Goal: Information Seeking & Learning: Learn about a topic

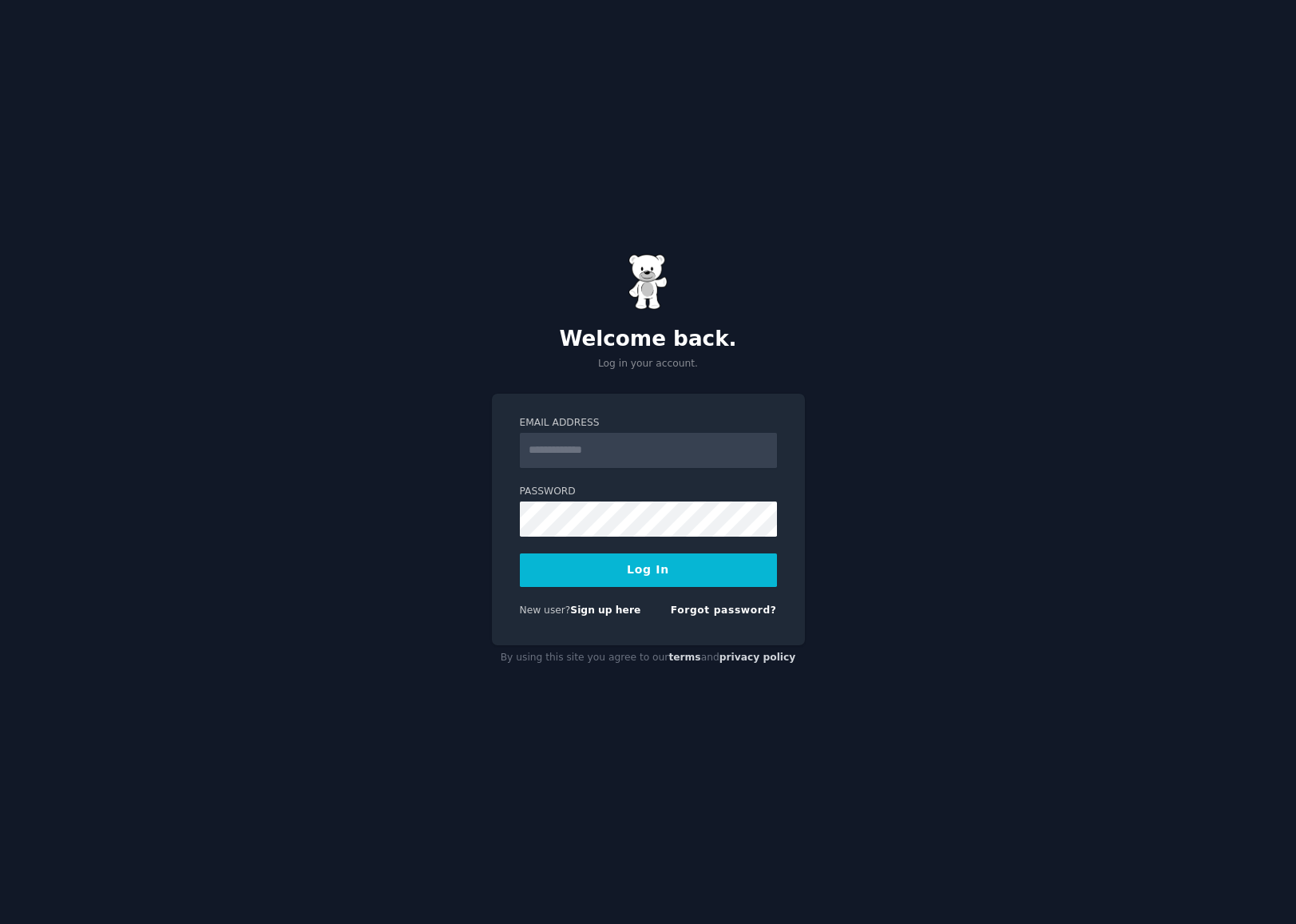
click at [593, 446] on input "Email Address" at bounding box center [648, 450] width 257 height 35
type input "*"
type input "**********"
click at [664, 572] on button "Log In" at bounding box center [648, 570] width 257 height 34
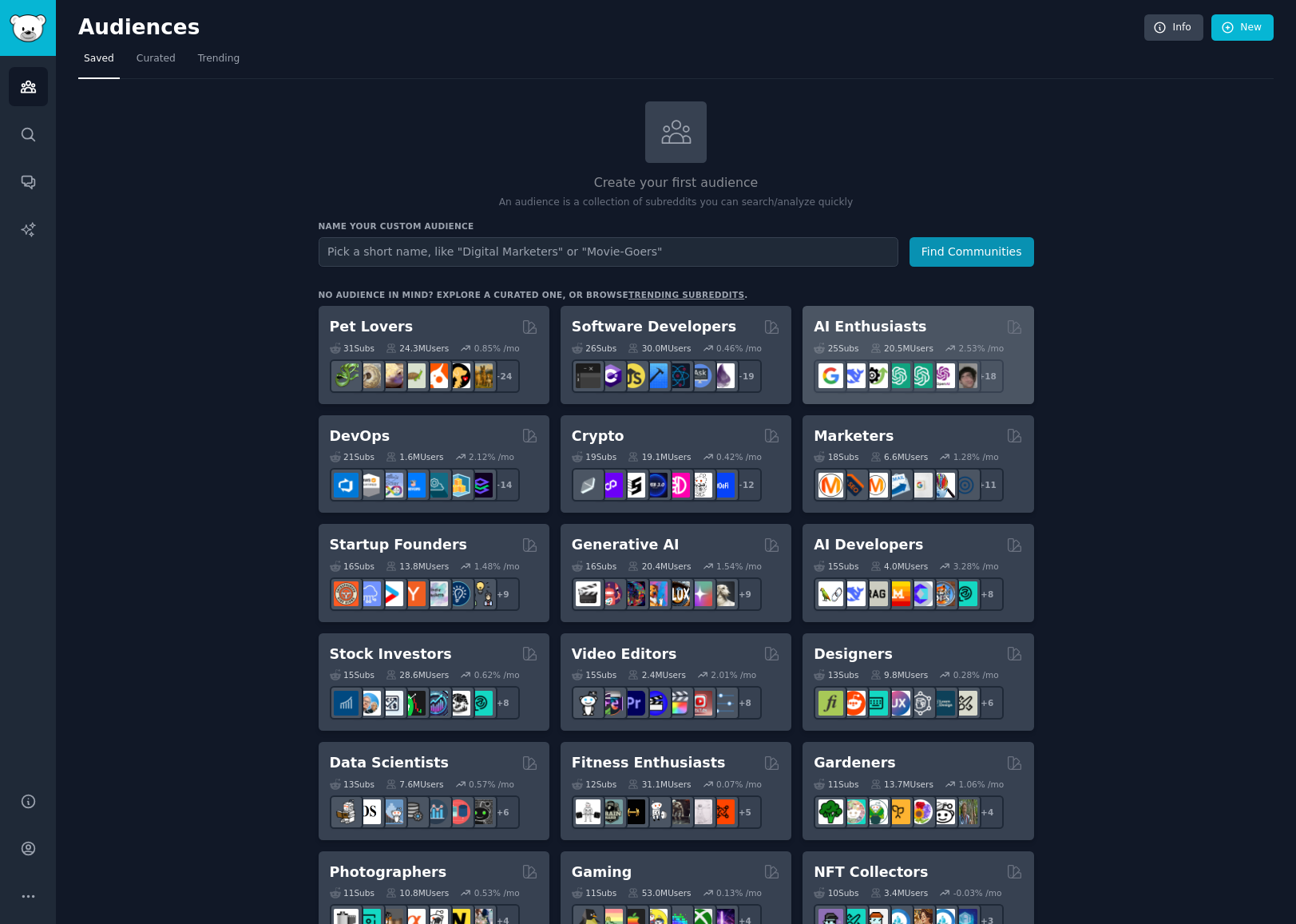
click at [958, 329] on div "AI Enthusiasts" at bounding box center [918, 327] width 209 height 20
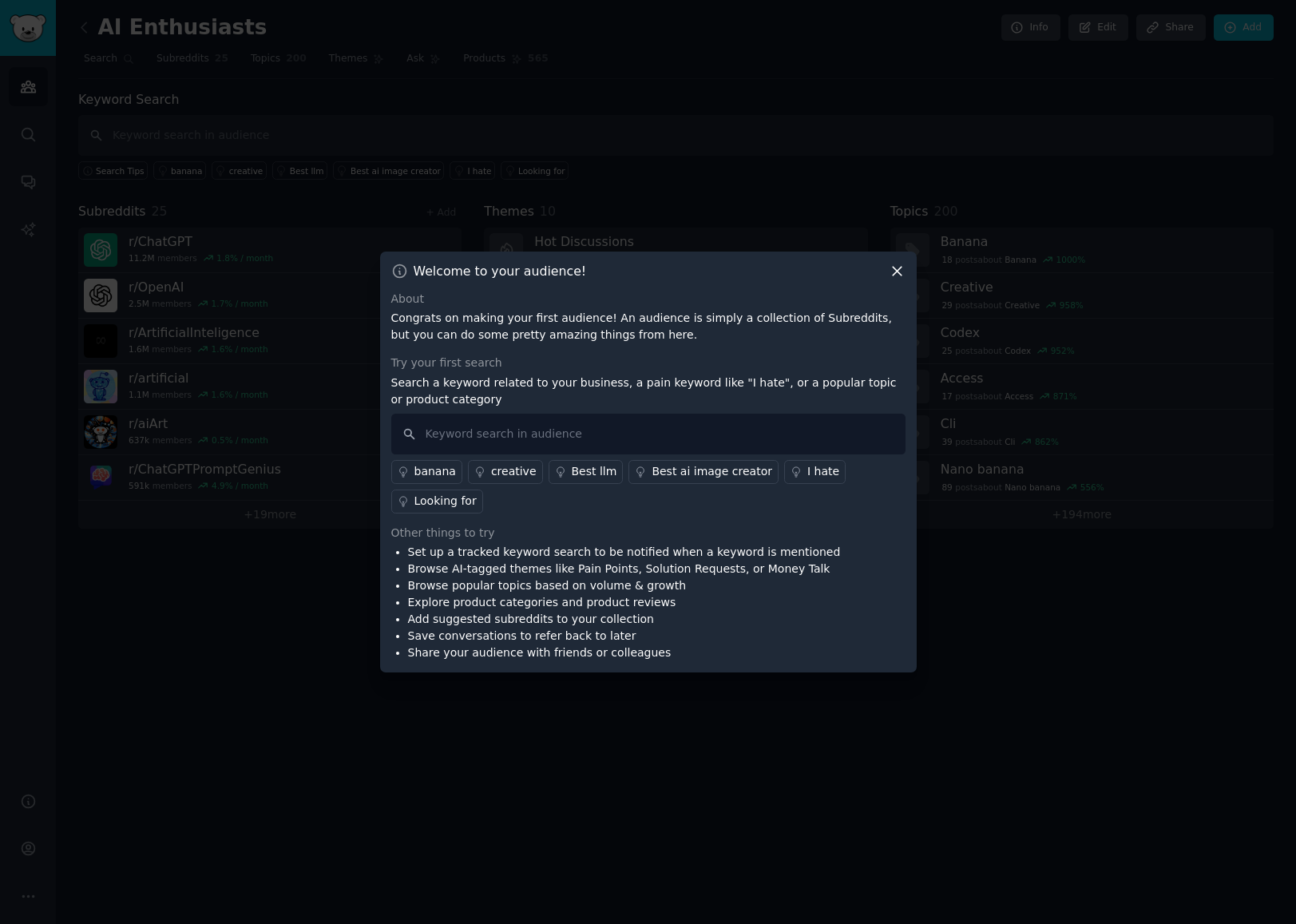
click at [899, 273] on icon at bounding box center [897, 270] width 16 height 16
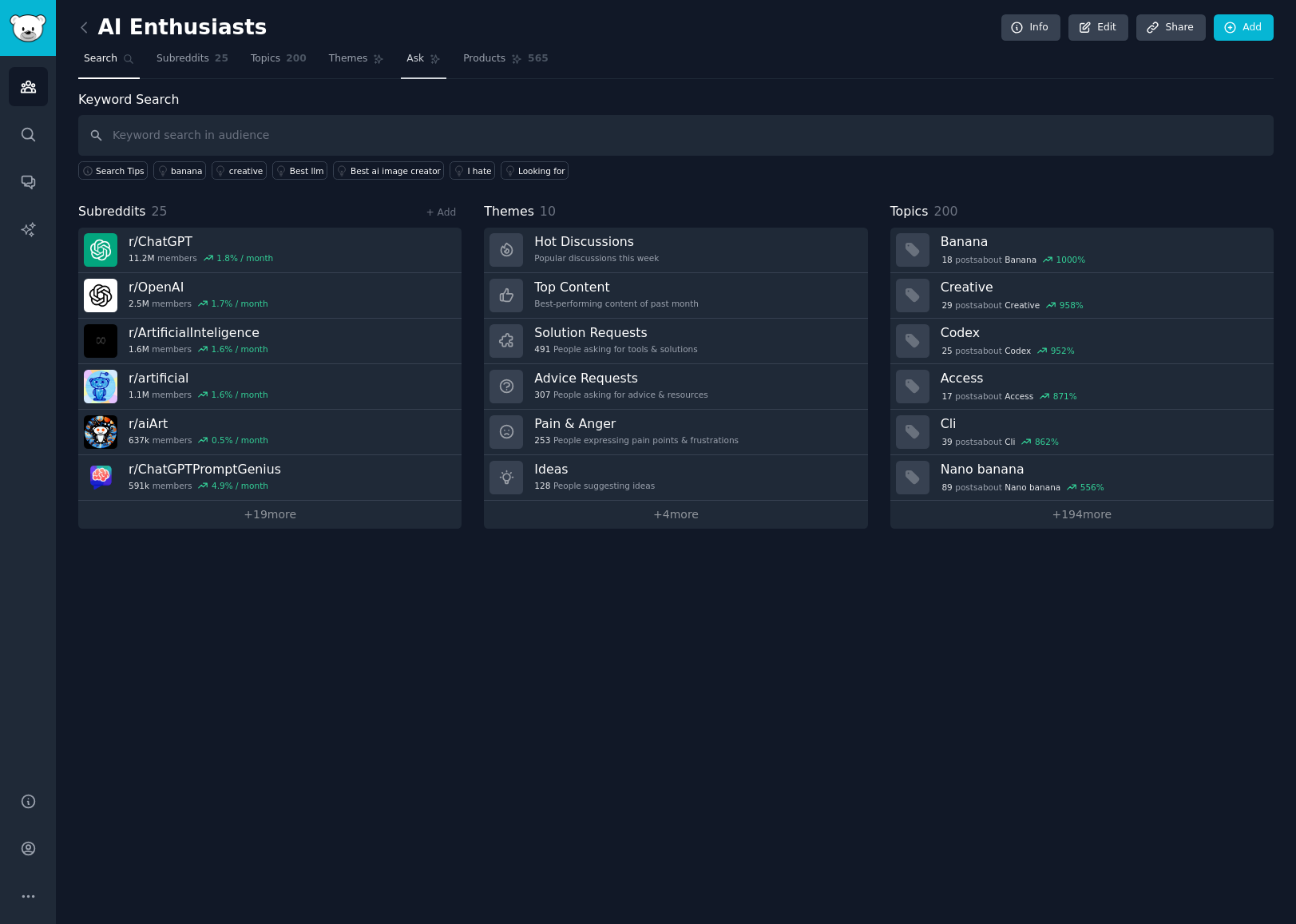
click at [407, 52] on span "Ask" at bounding box center [415, 59] width 17 height 15
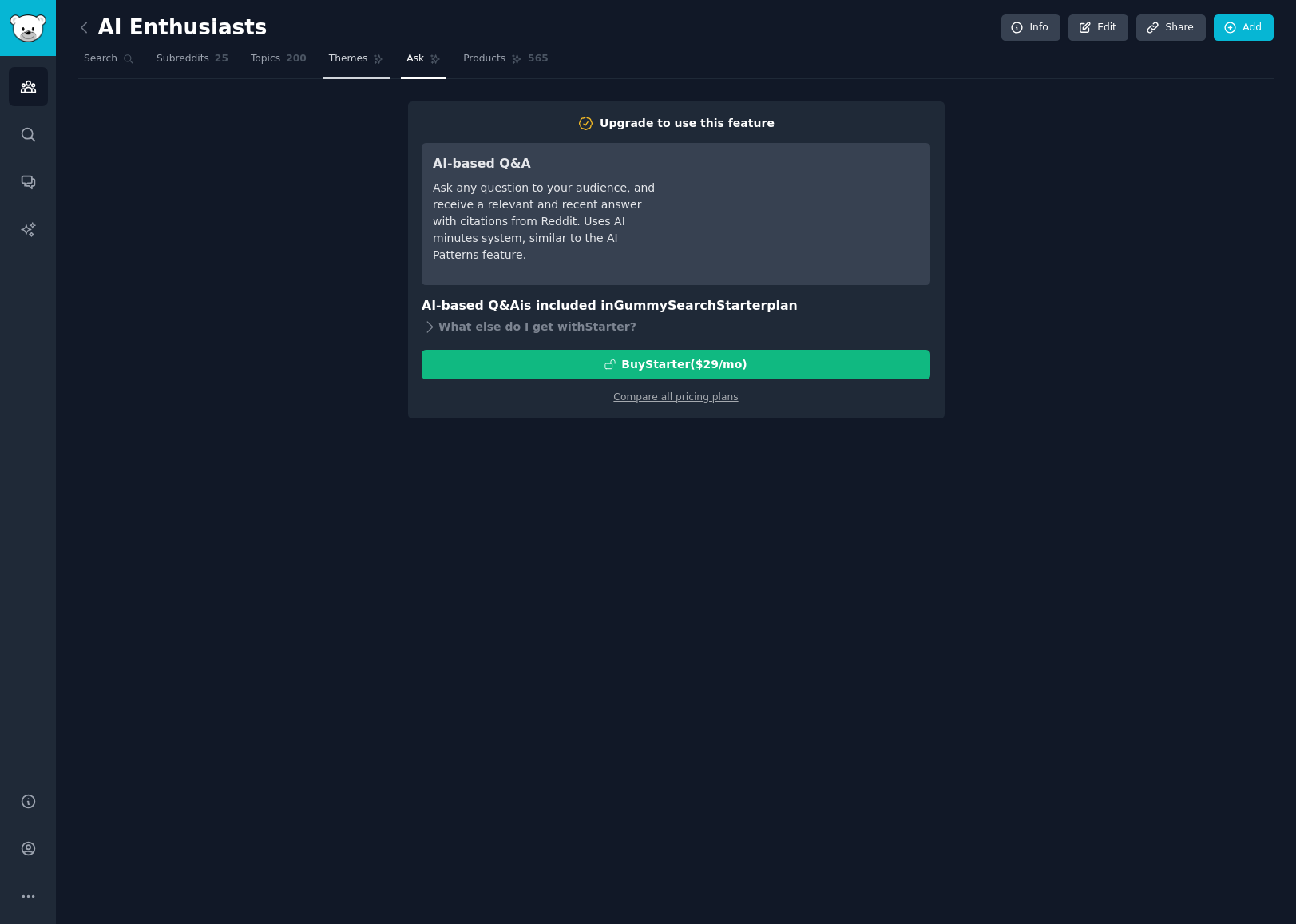
click at [329, 63] on span "Themes" at bounding box center [348, 59] width 39 height 15
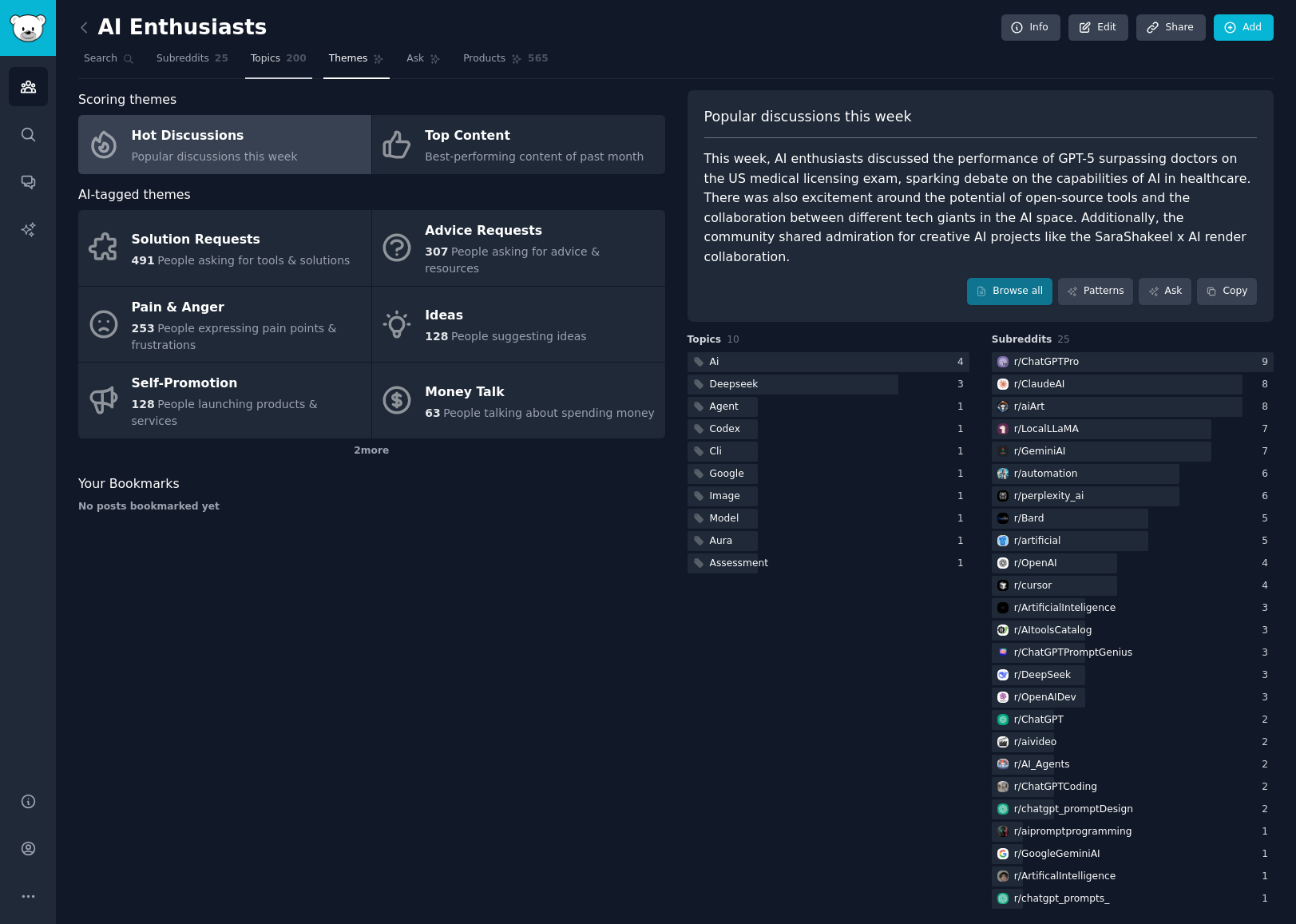
click at [245, 67] on link "Topics 200" at bounding box center [279, 63] width 67 height 33
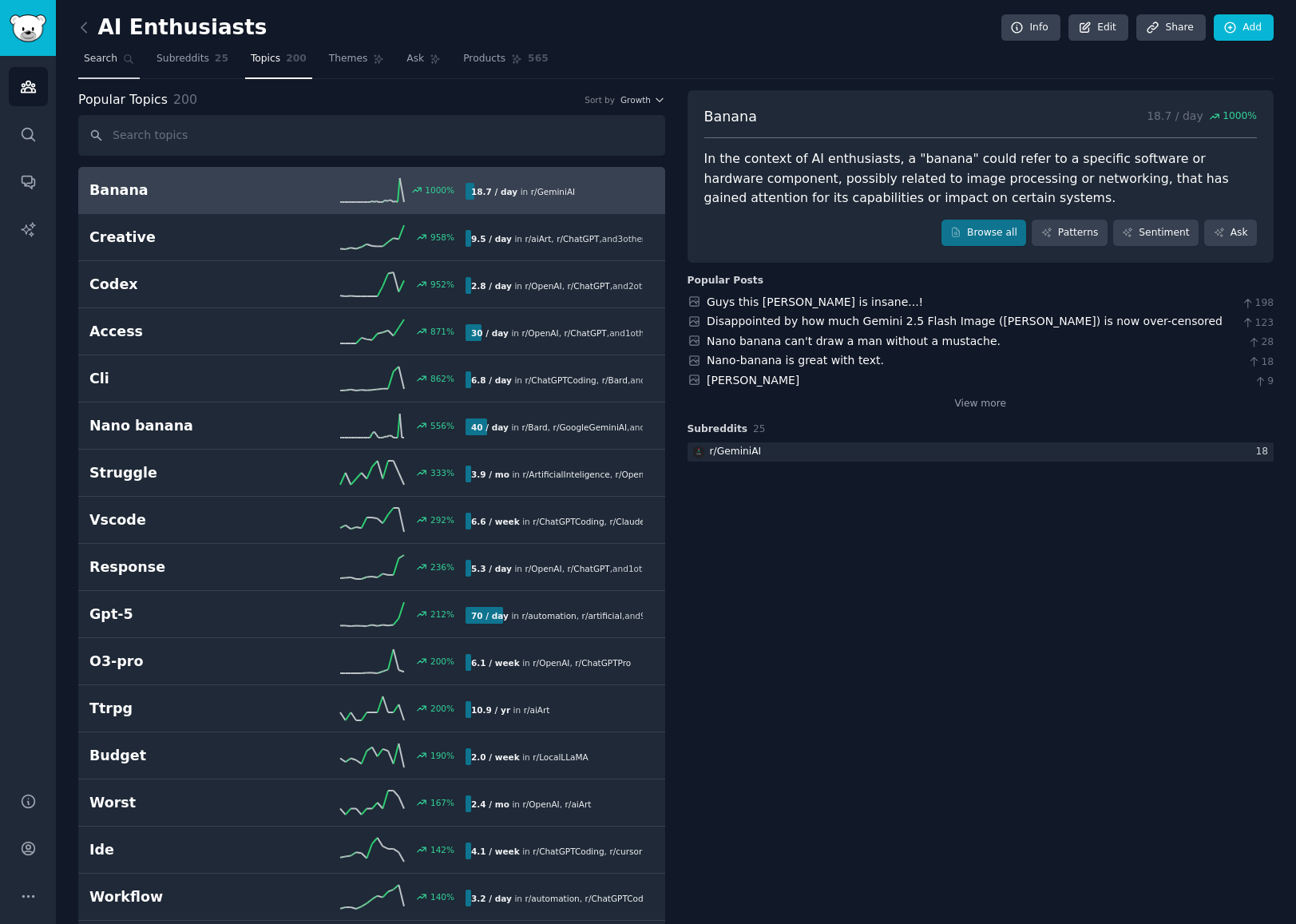
click at [102, 58] on span "Search" at bounding box center [100, 59] width 34 height 15
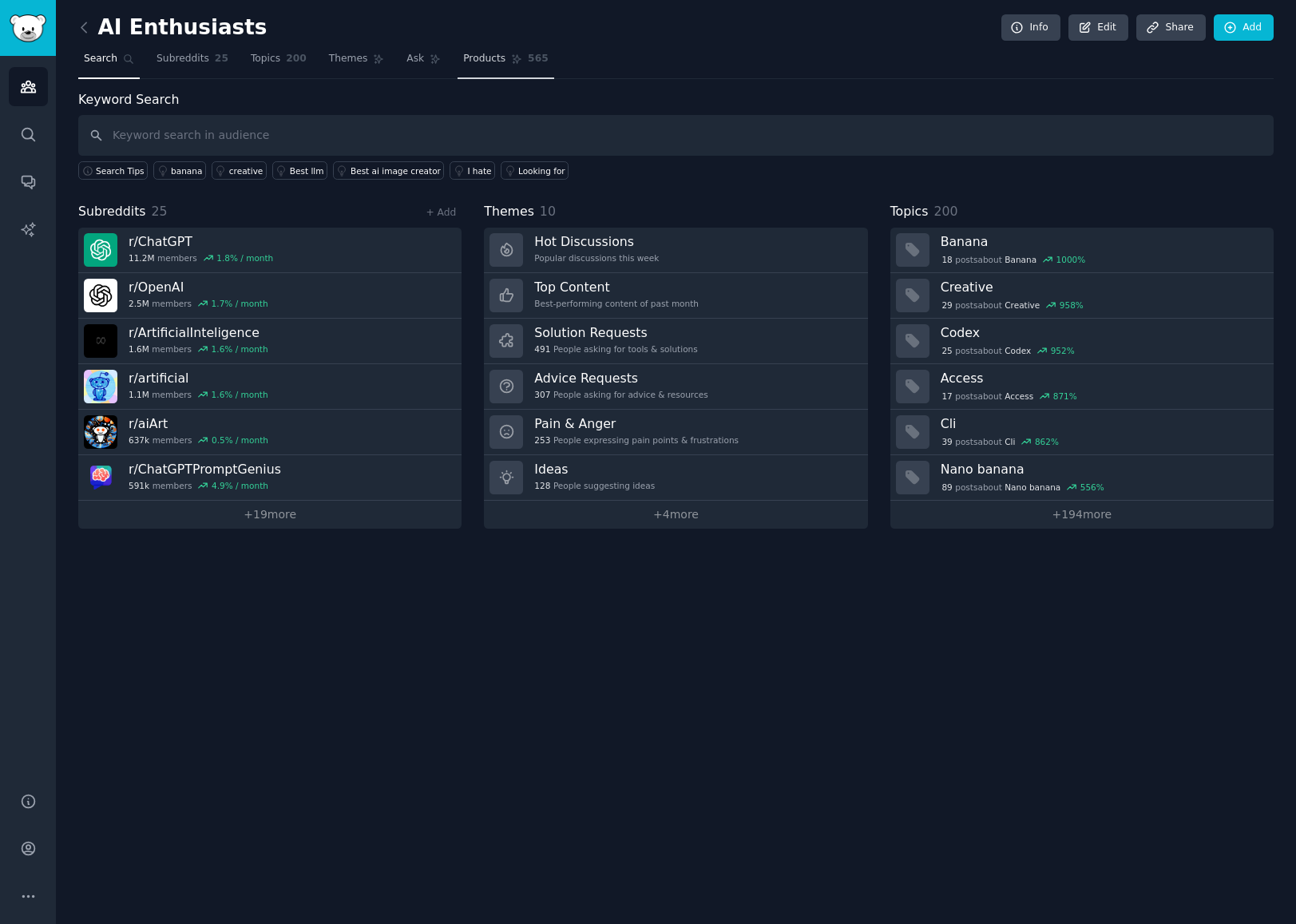
click at [463, 56] on span "Products" at bounding box center [484, 59] width 43 height 15
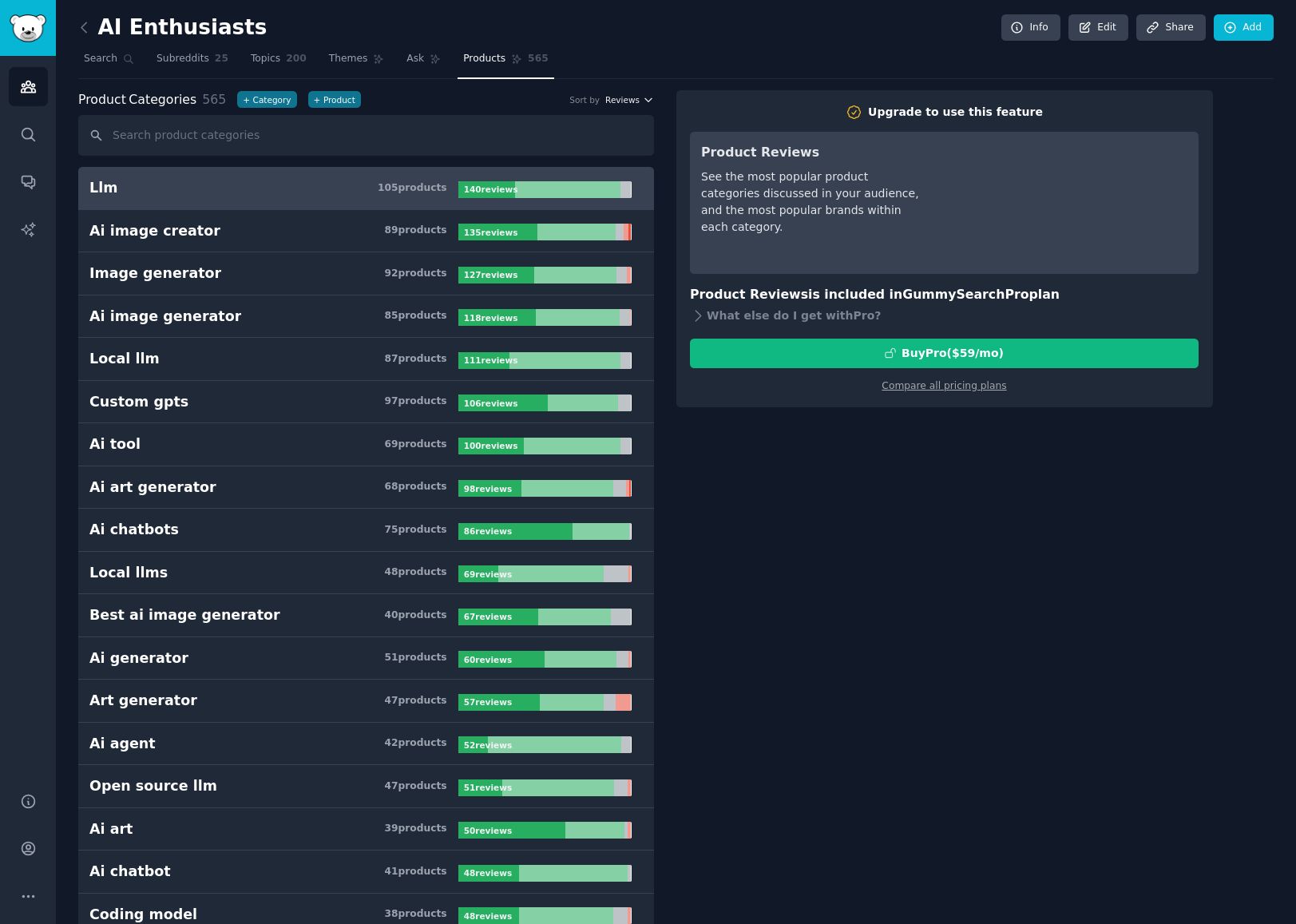
click at [631, 99] on span "Reviews" at bounding box center [623, 100] width 34 height 11
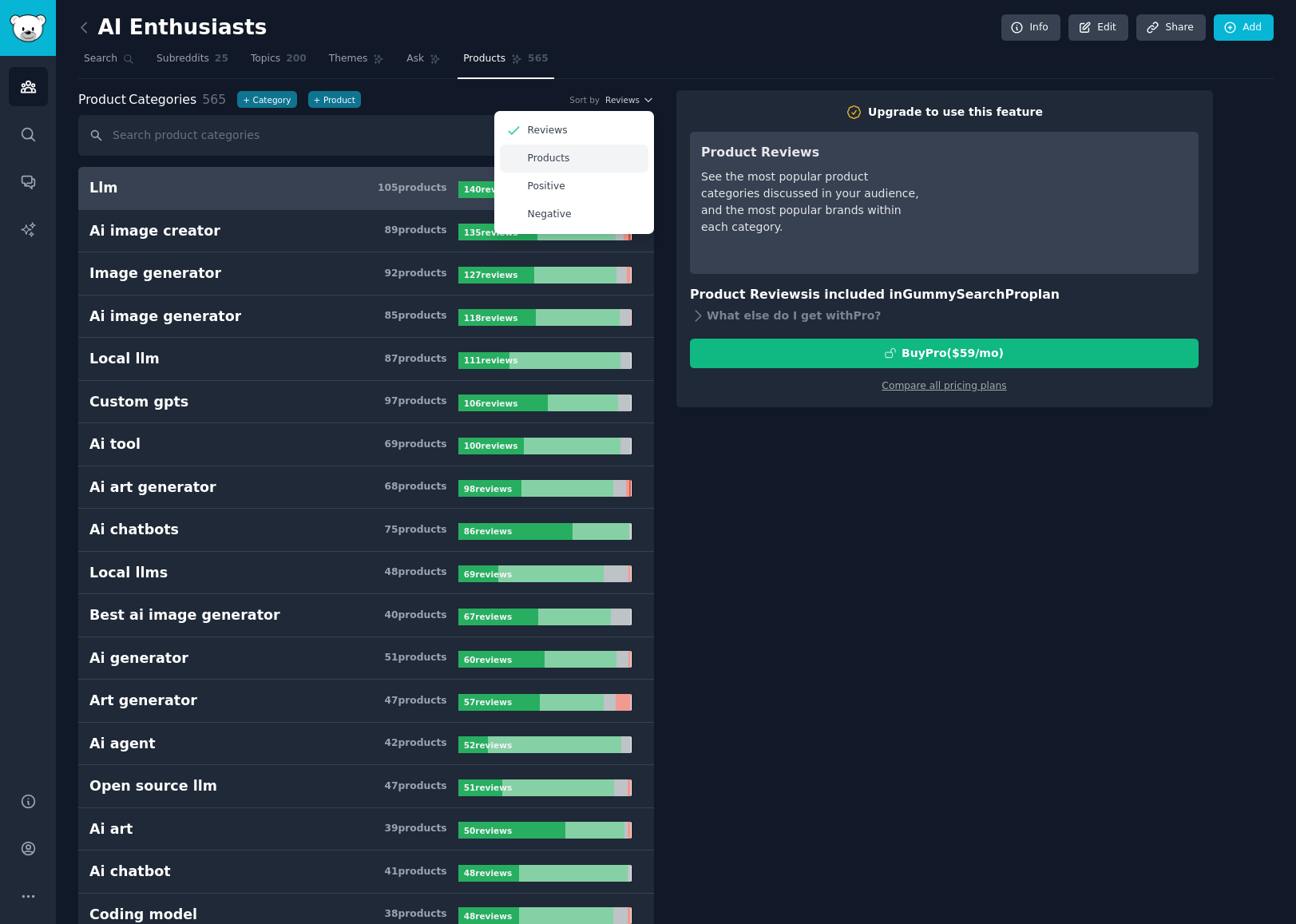
click at [555, 158] on p "Products" at bounding box center [548, 159] width 43 height 15
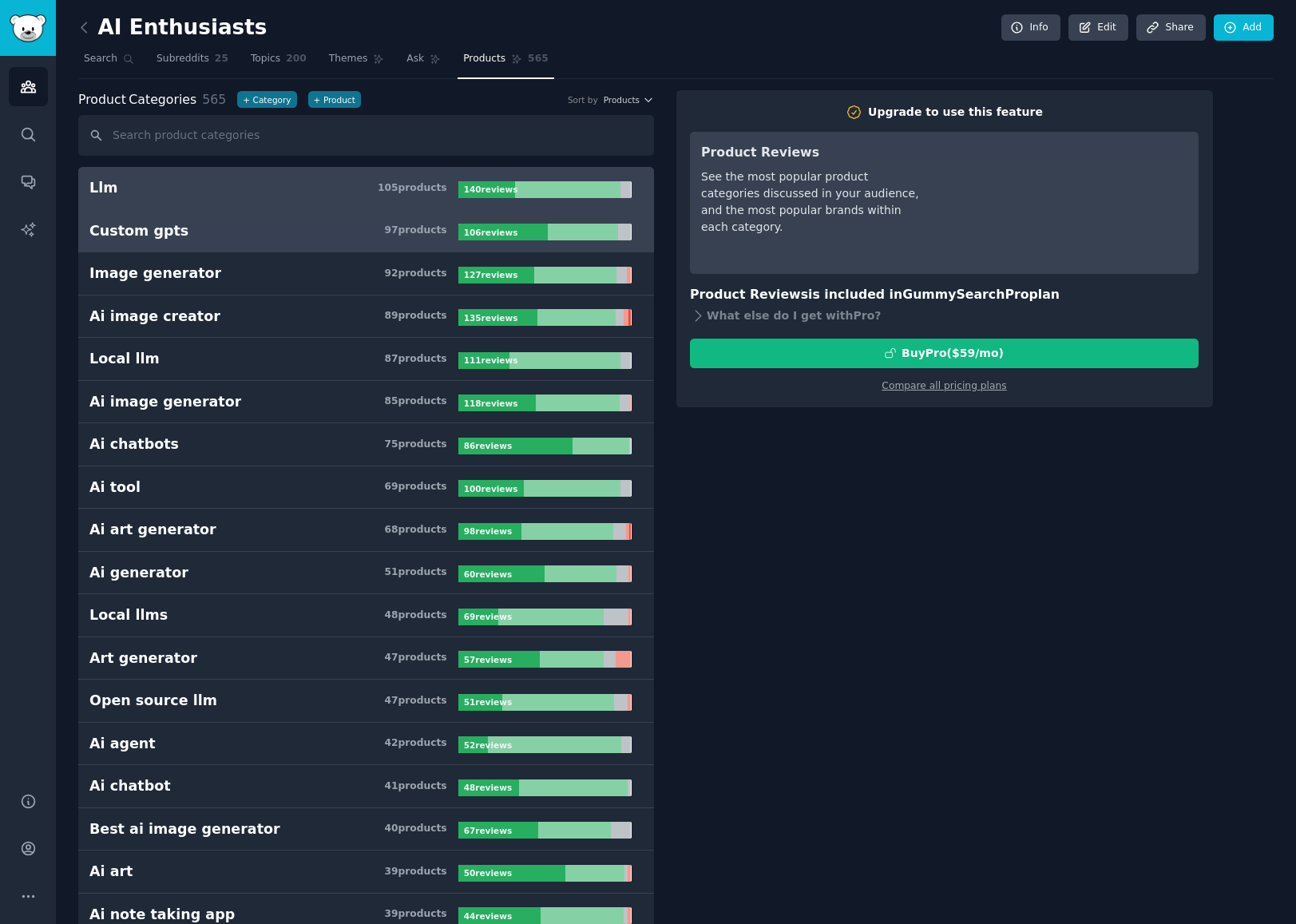
click at [132, 233] on div "Custom gpts" at bounding box center [139, 231] width 99 height 20
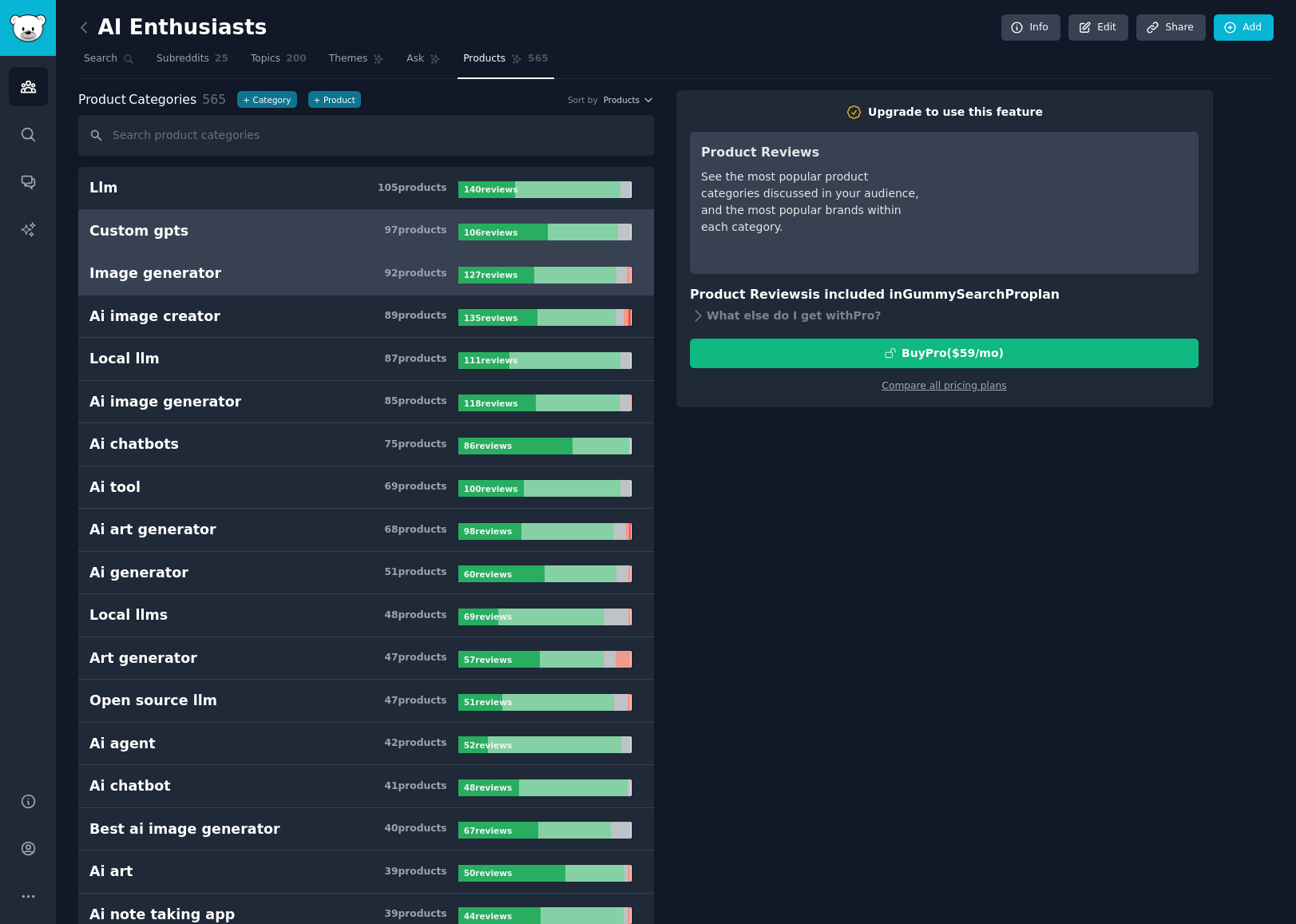
click at [224, 271] on h3 "Image generator 92 product s" at bounding box center [274, 273] width 368 height 20
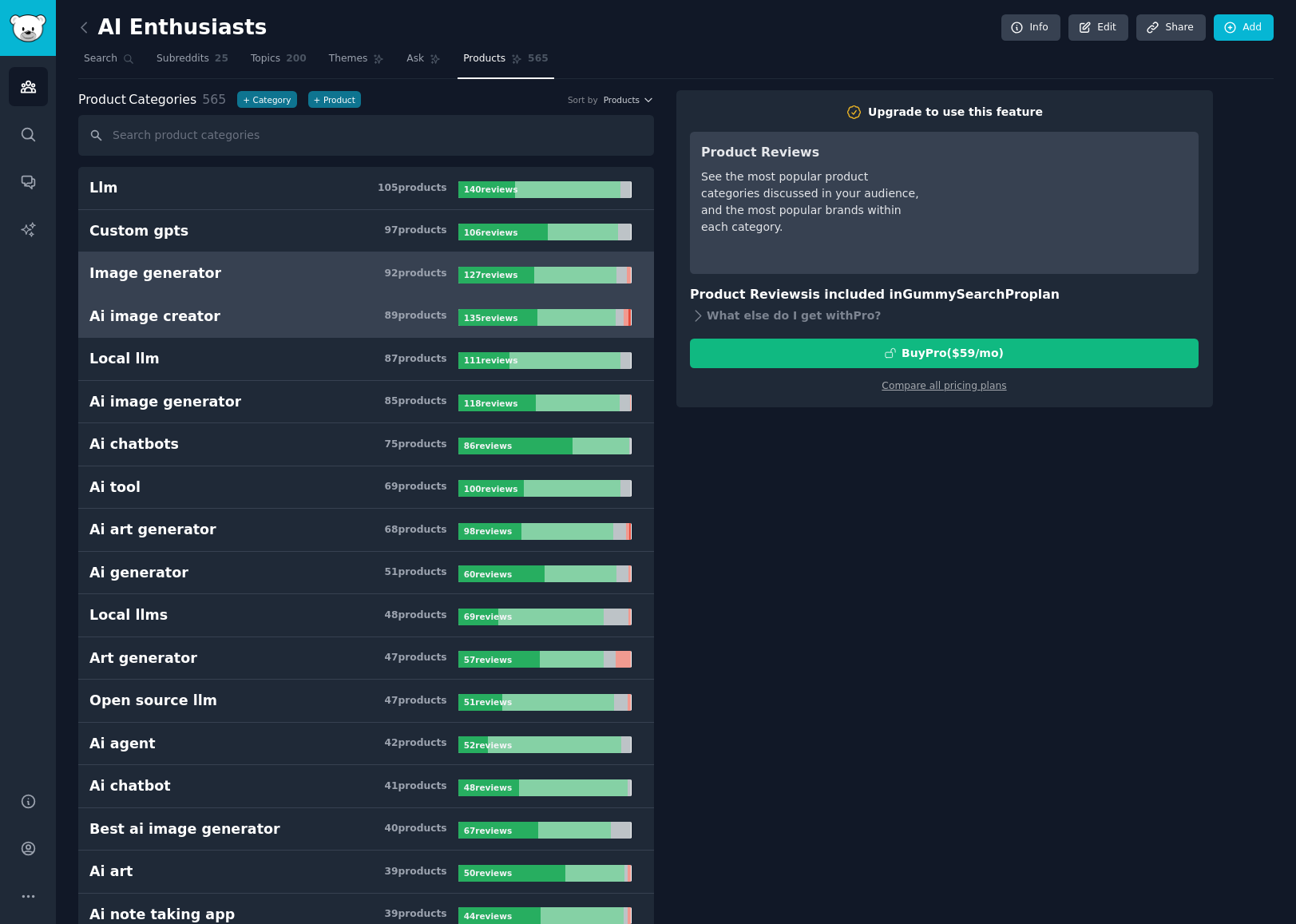
click at [224, 314] on h3 "Ai image creator 89 product s" at bounding box center [274, 317] width 368 height 20
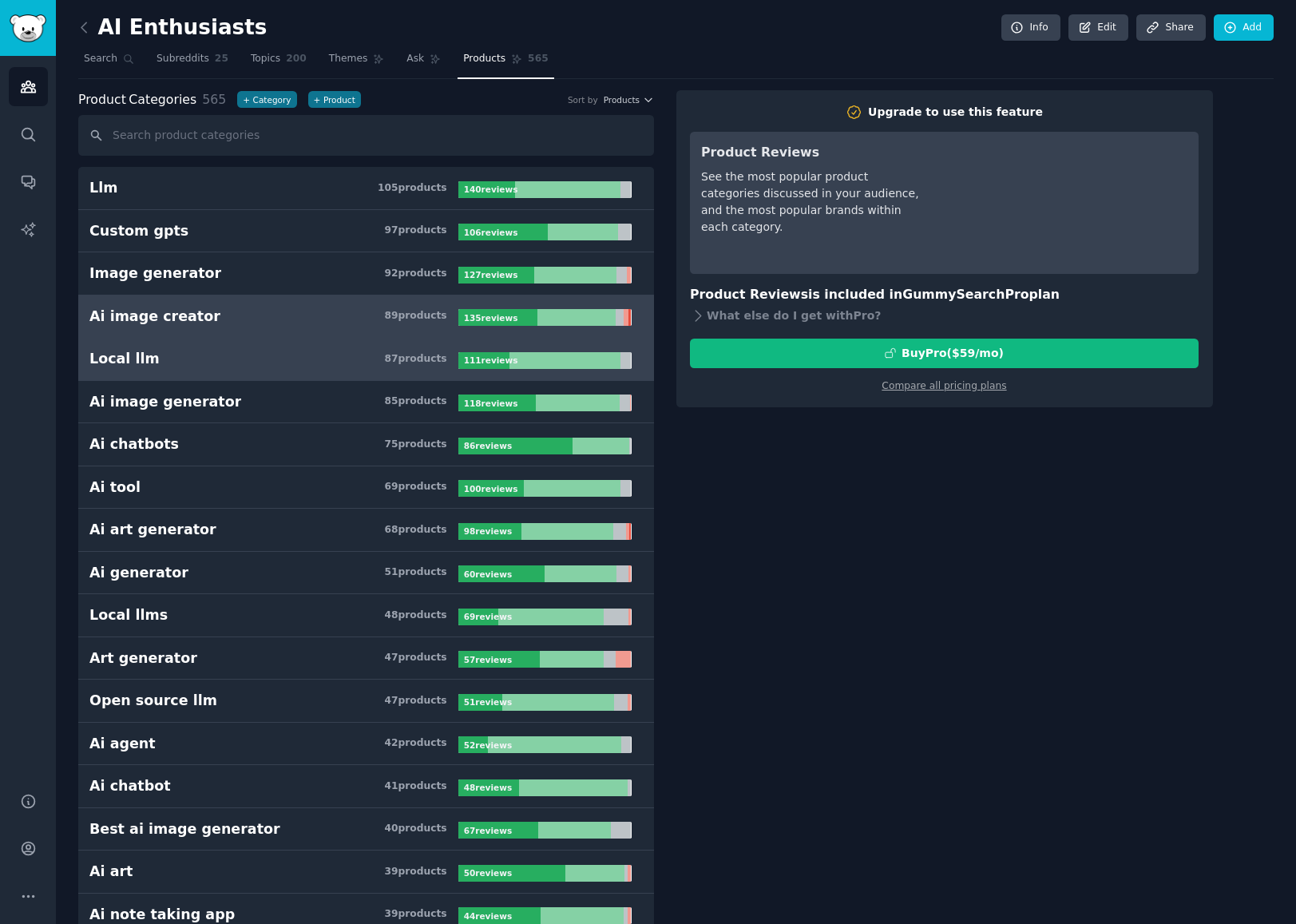
click at [246, 369] on link "Local llm 87 product s 111 review s" at bounding box center [366, 359] width 575 height 43
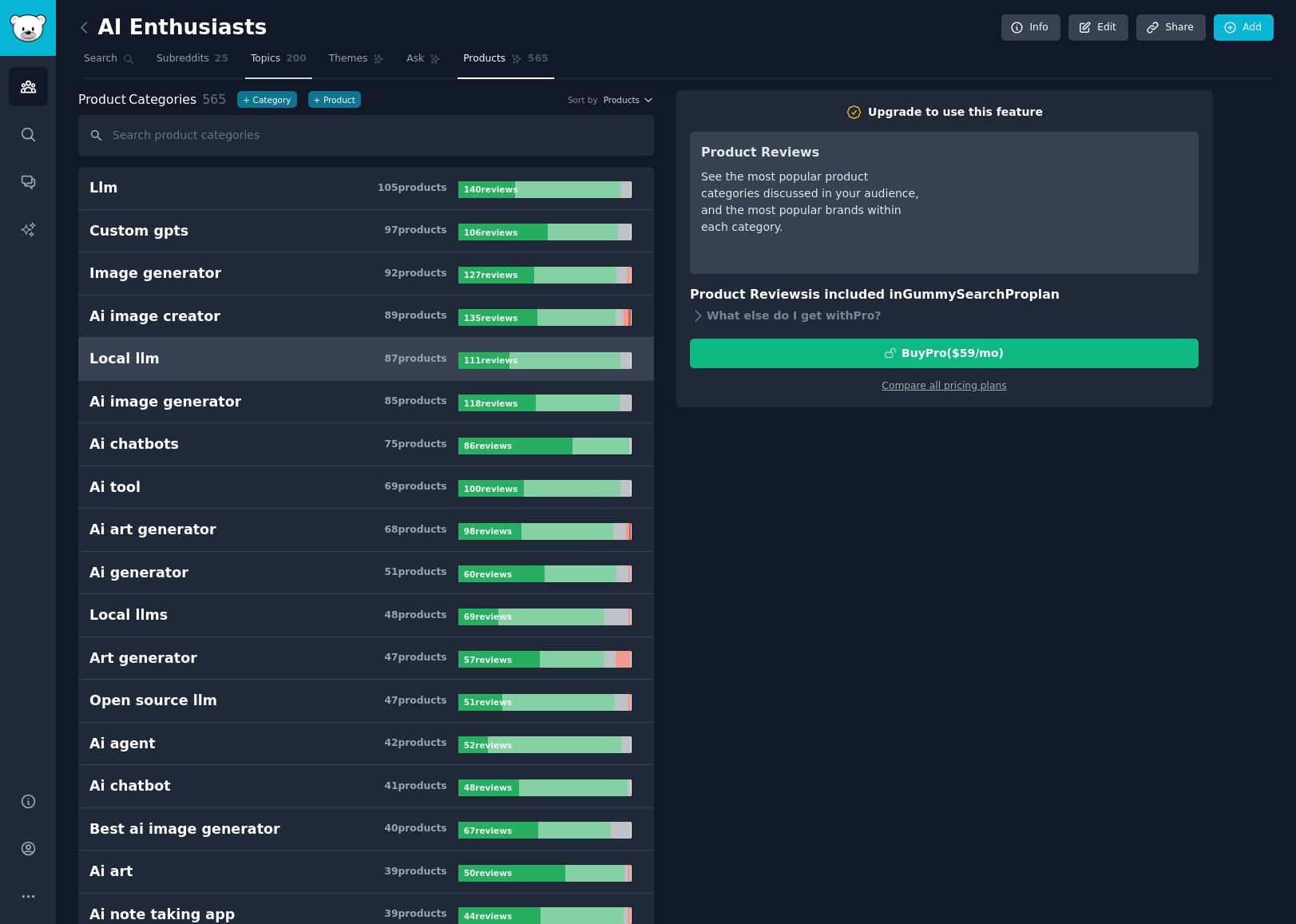
click at [260, 63] on span "Topics" at bounding box center [265, 59] width 30 height 15
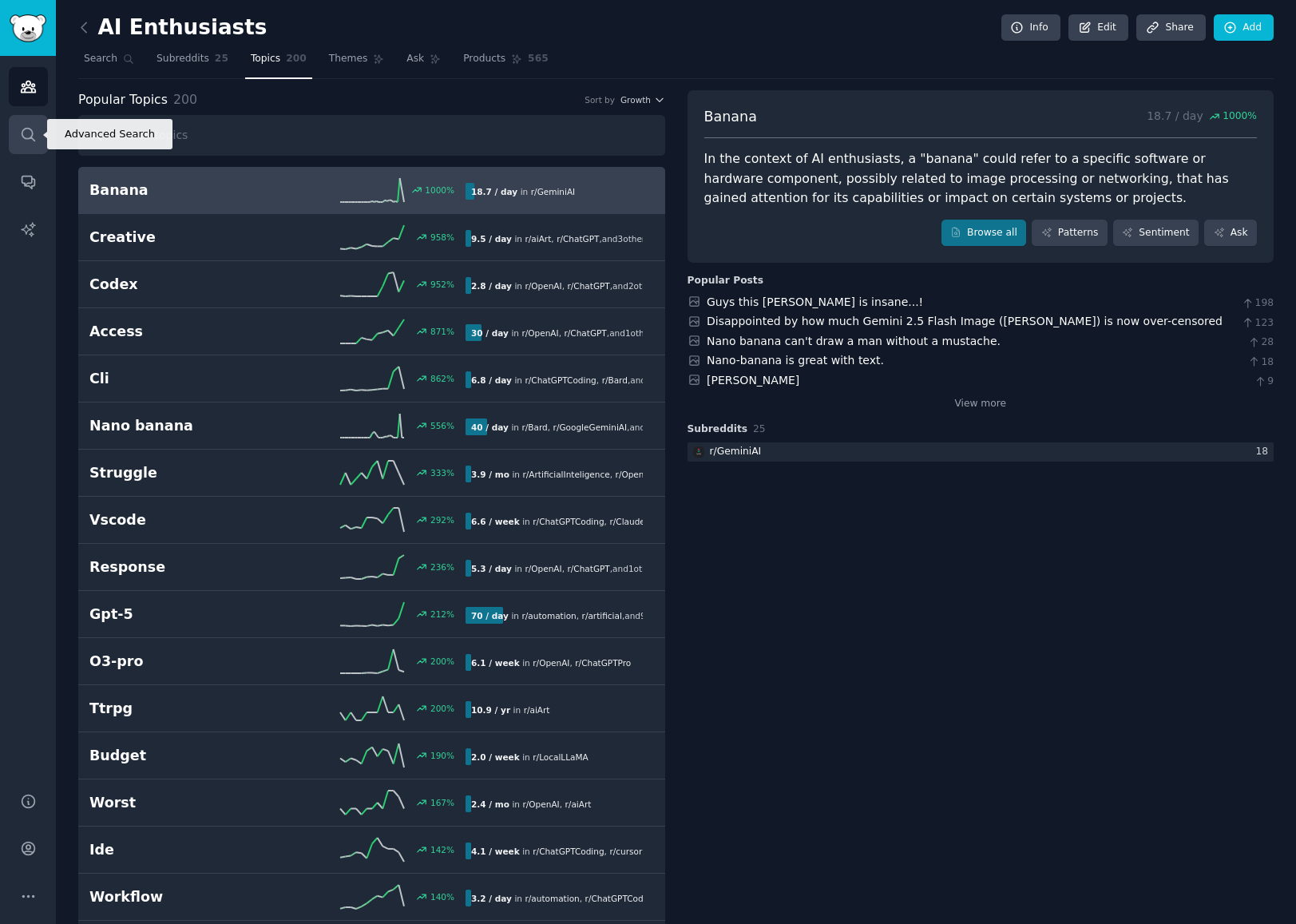
click at [21, 128] on icon "Sidebar" at bounding box center [28, 134] width 16 height 16
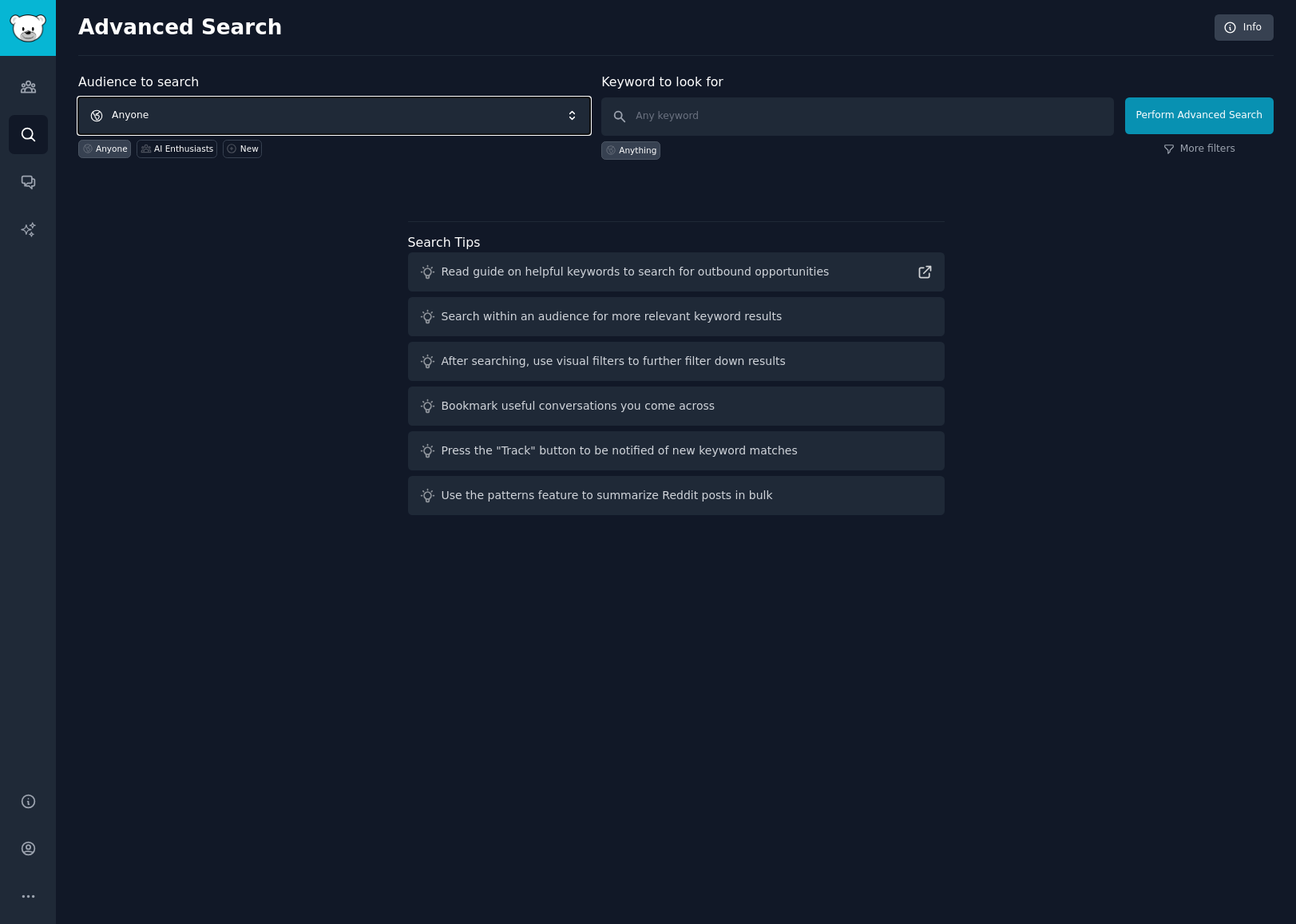
click at [221, 119] on span "Anyone" at bounding box center [334, 115] width 512 height 36
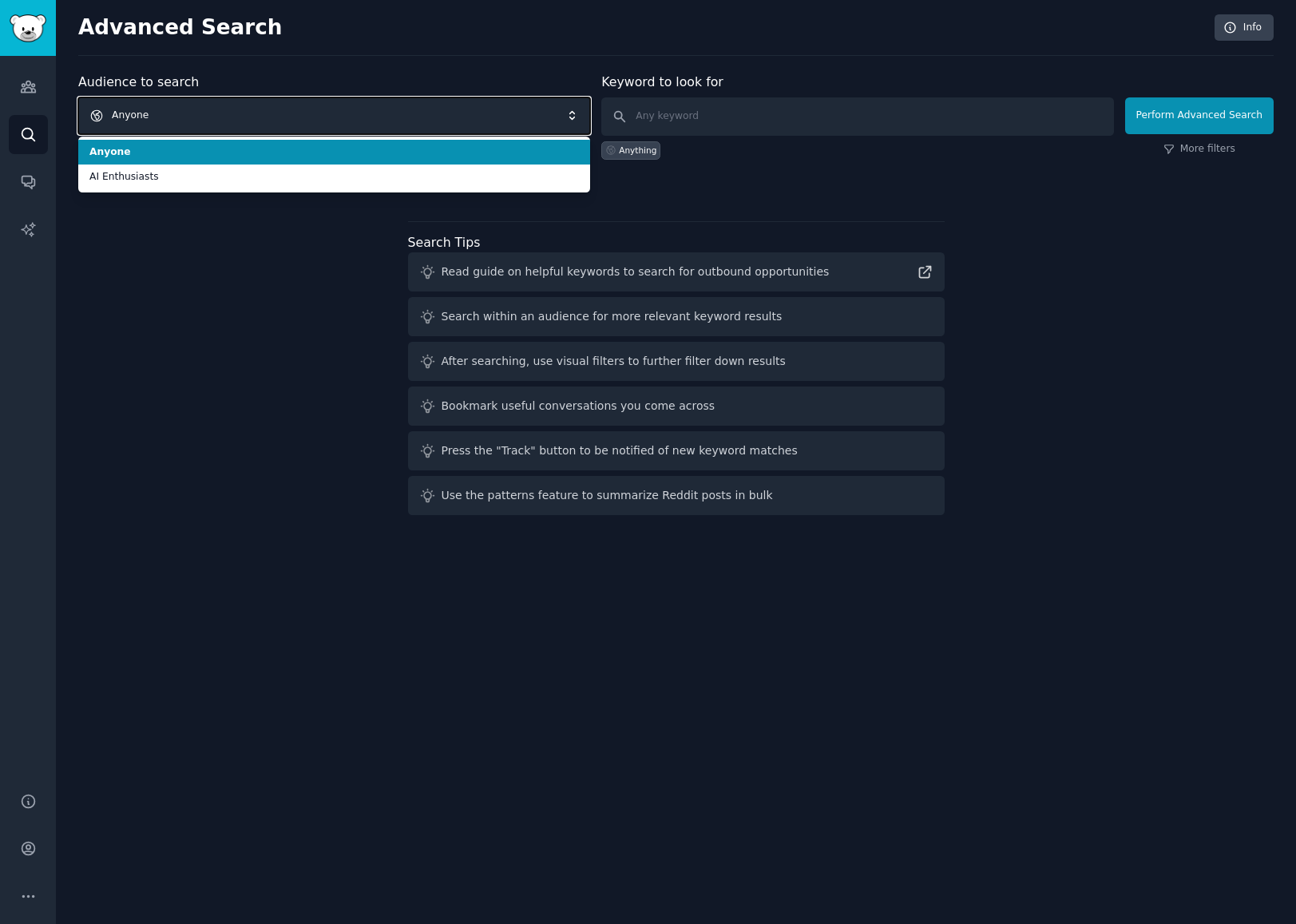
click at [221, 119] on span "Anyone" at bounding box center [334, 115] width 512 height 36
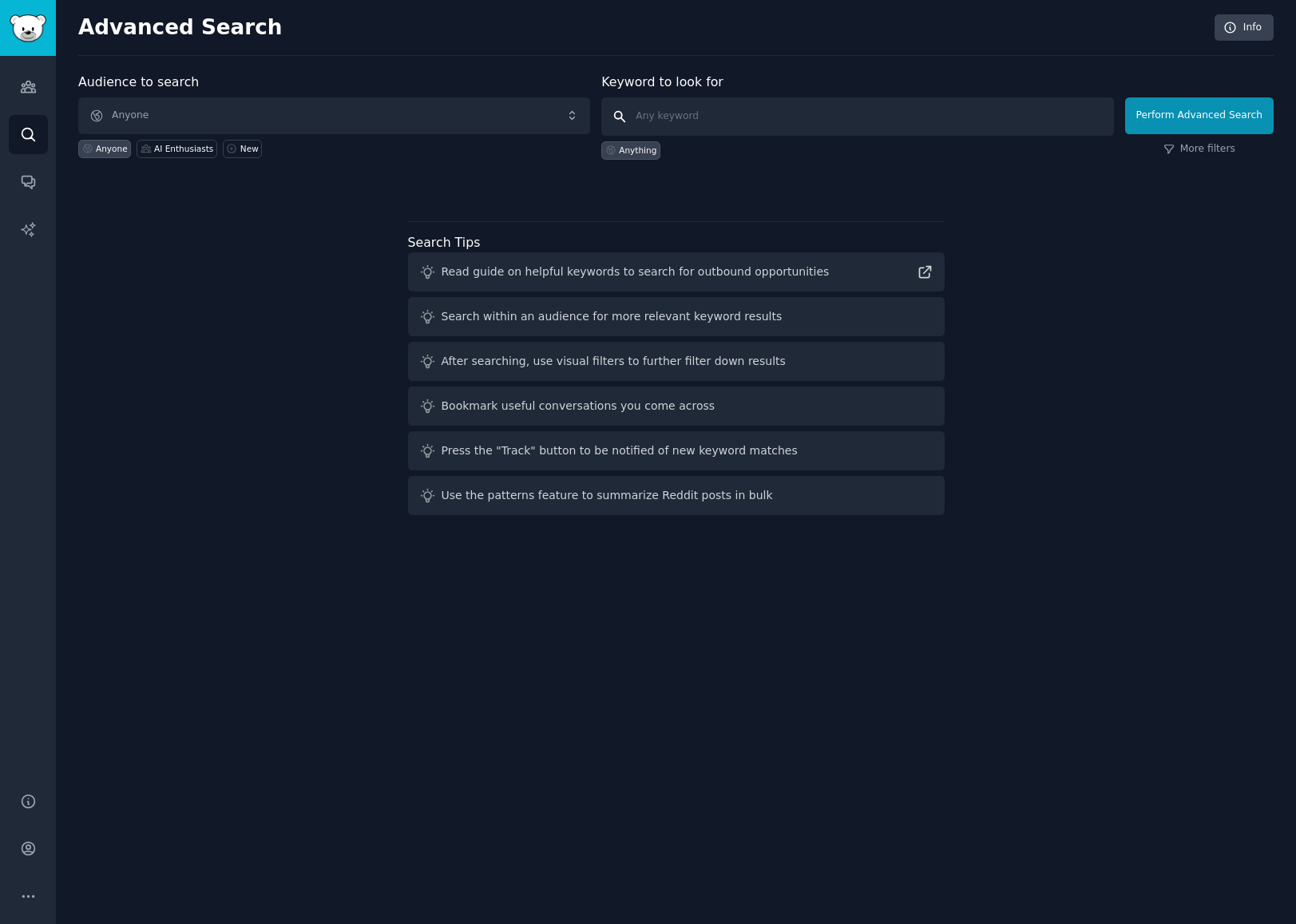
click at [654, 130] on input "text" at bounding box center [857, 116] width 512 height 38
type input "I would love someone to build this"
click at [1221, 121] on button "Perform Advanced Search" at bounding box center [1199, 115] width 149 height 36
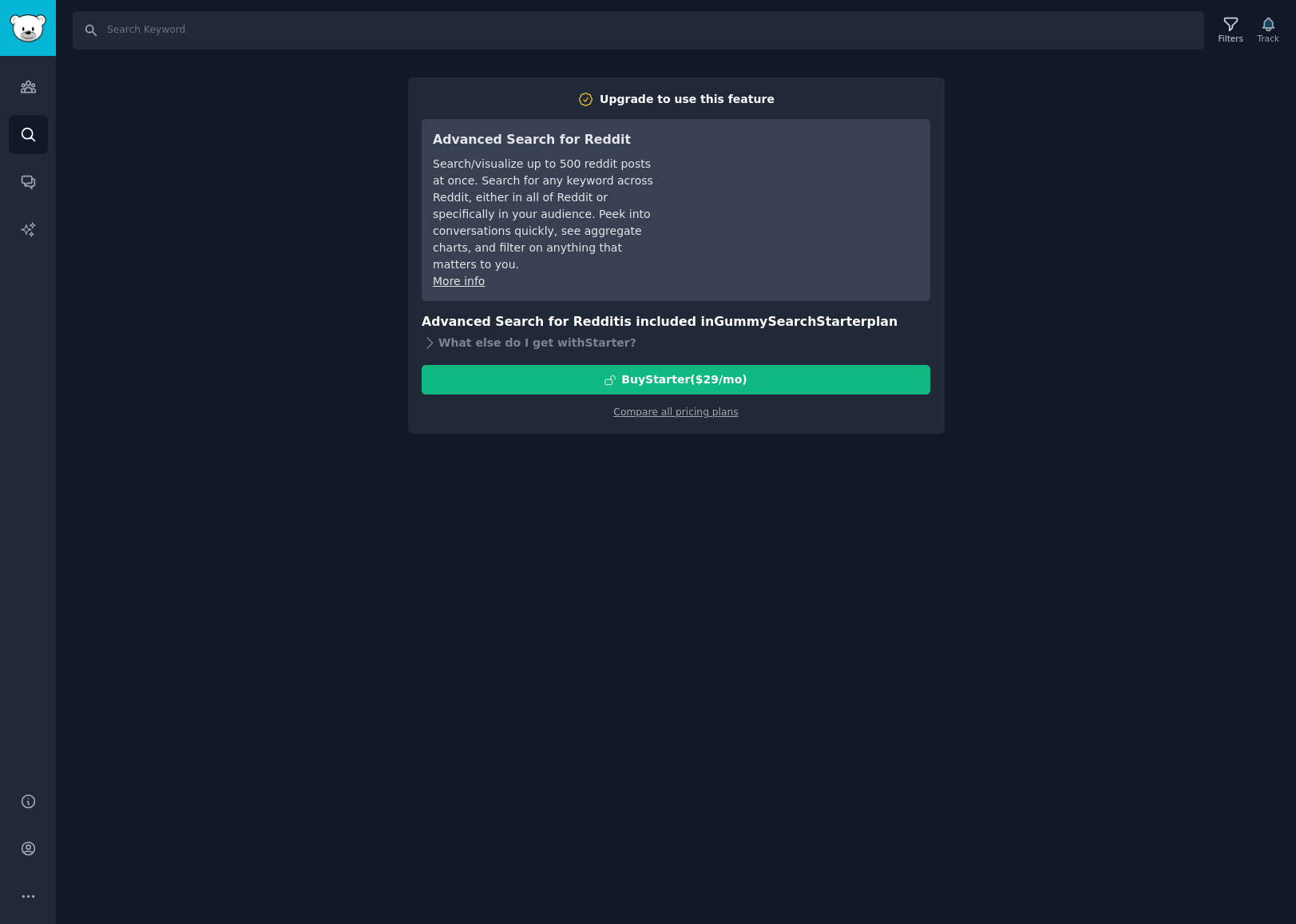
click at [1125, 149] on div "Search Filters Track Upgrade to use this feature Advanced Search for Reddit Sea…" at bounding box center [676, 462] width 1240 height 924
click at [659, 407] on link "Compare all pricing plans" at bounding box center [675, 412] width 124 height 11
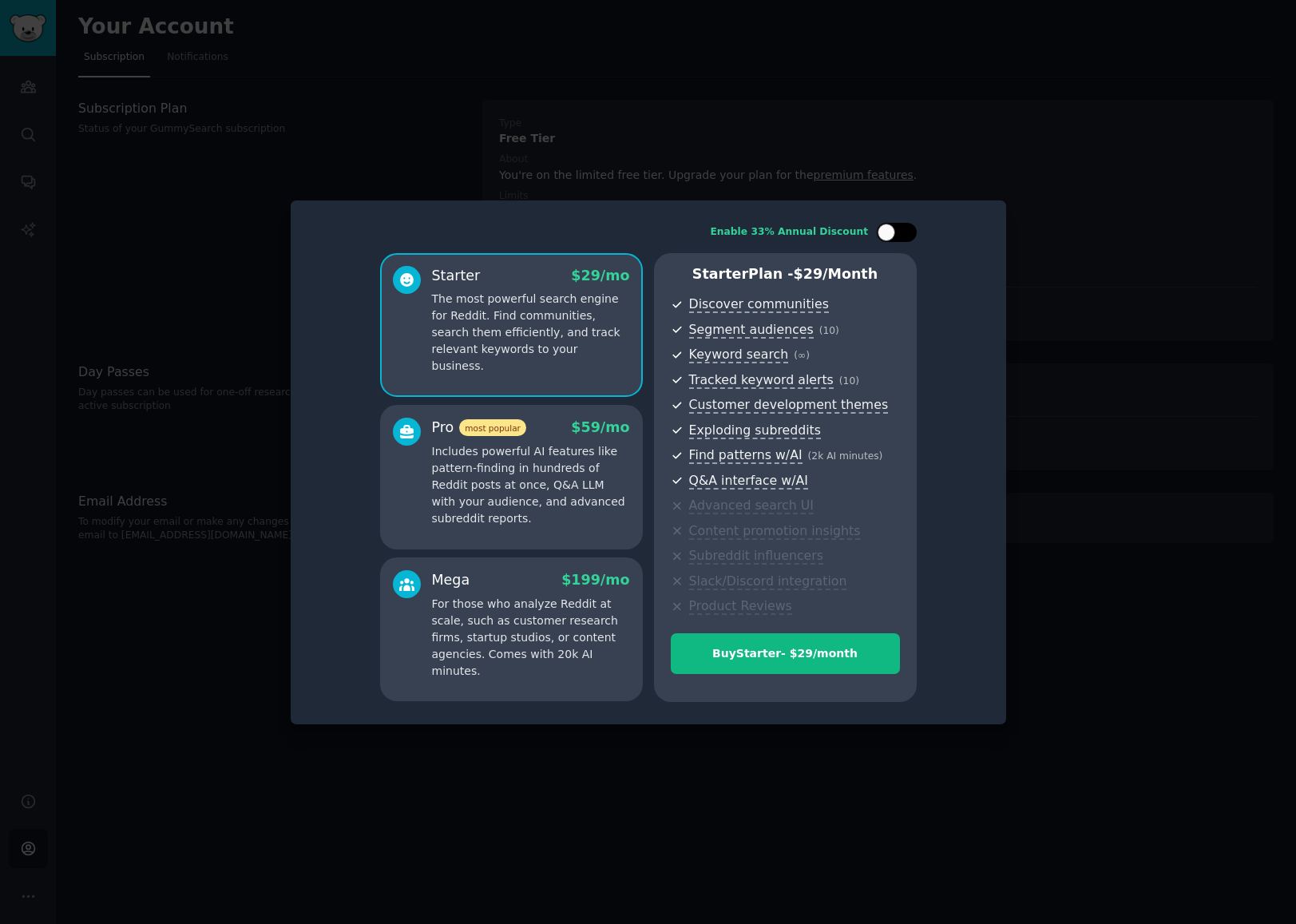
click at [892, 237] on div at bounding box center [886, 231] width 17 height 17
click at [892, 237] on div at bounding box center [897, 231] width 40 height 19
checkbox input "false"
click at [1109, 260] on div at bounding box center [648, 462] width 1296 height 924
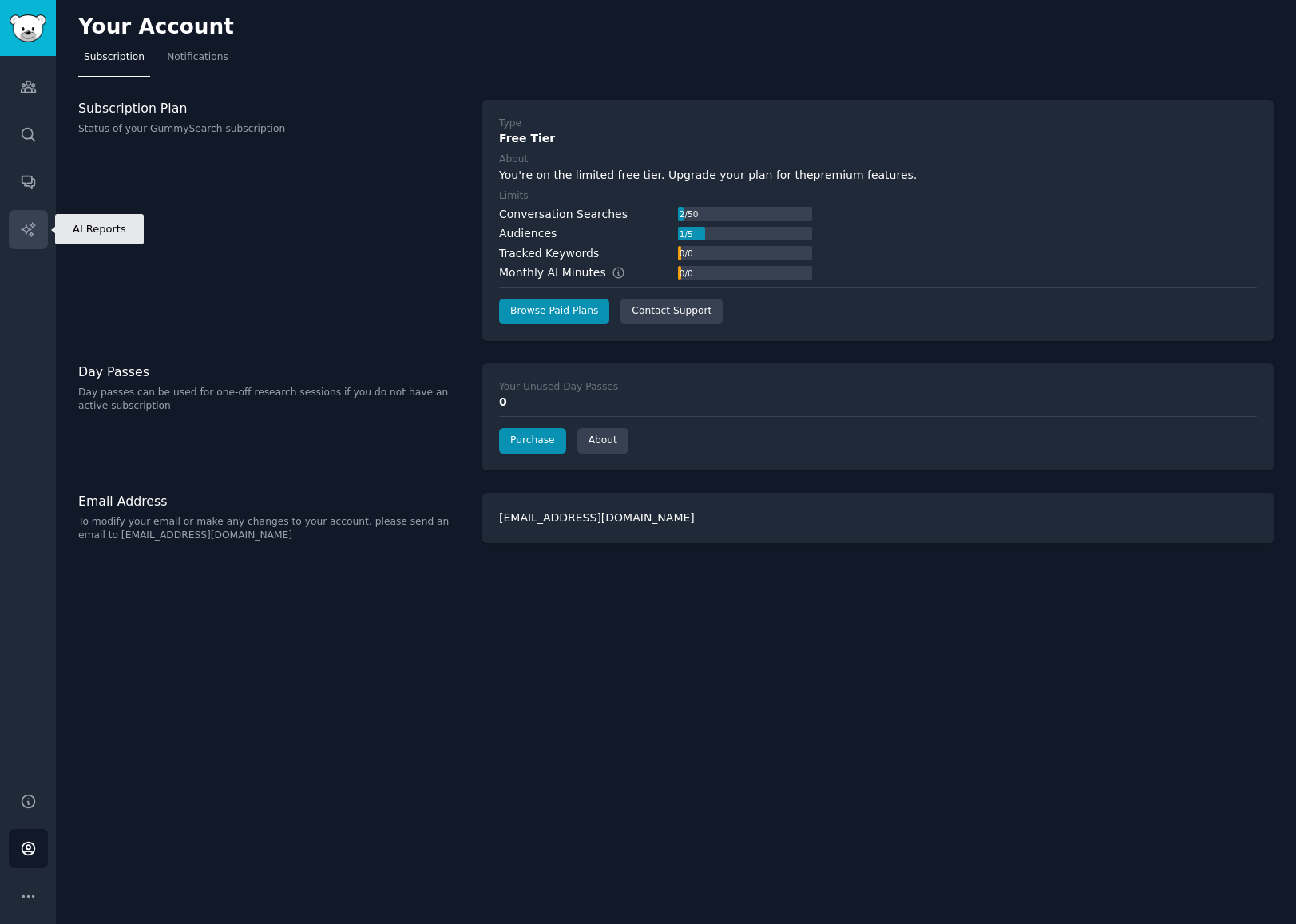
click at [15, 224] on link "AI Reports" at bounding box center [28, 229] width 39 height 39
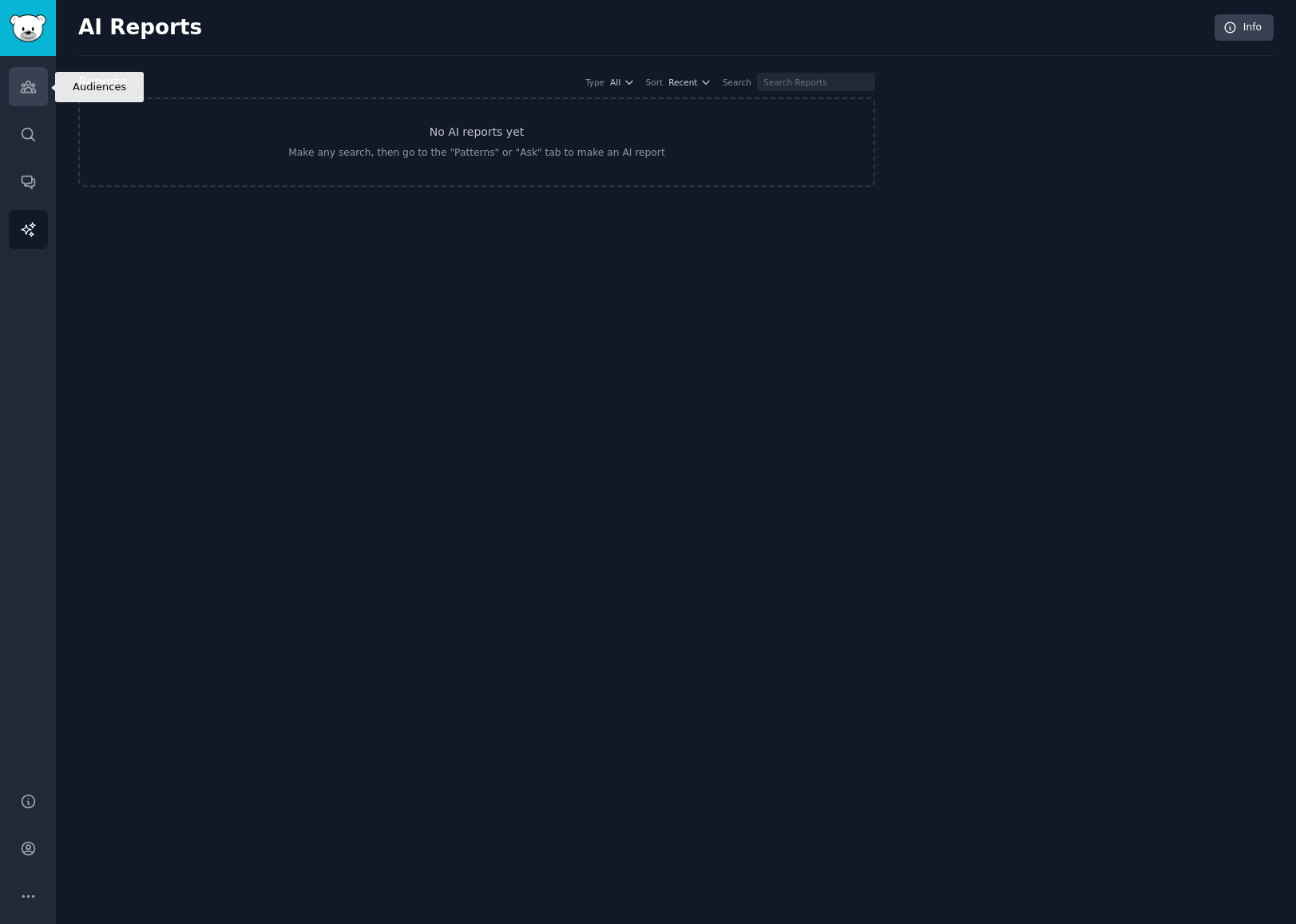
click at [29, 76] on link "Audiences" at bounding box center [28, 86] width 39 height 39
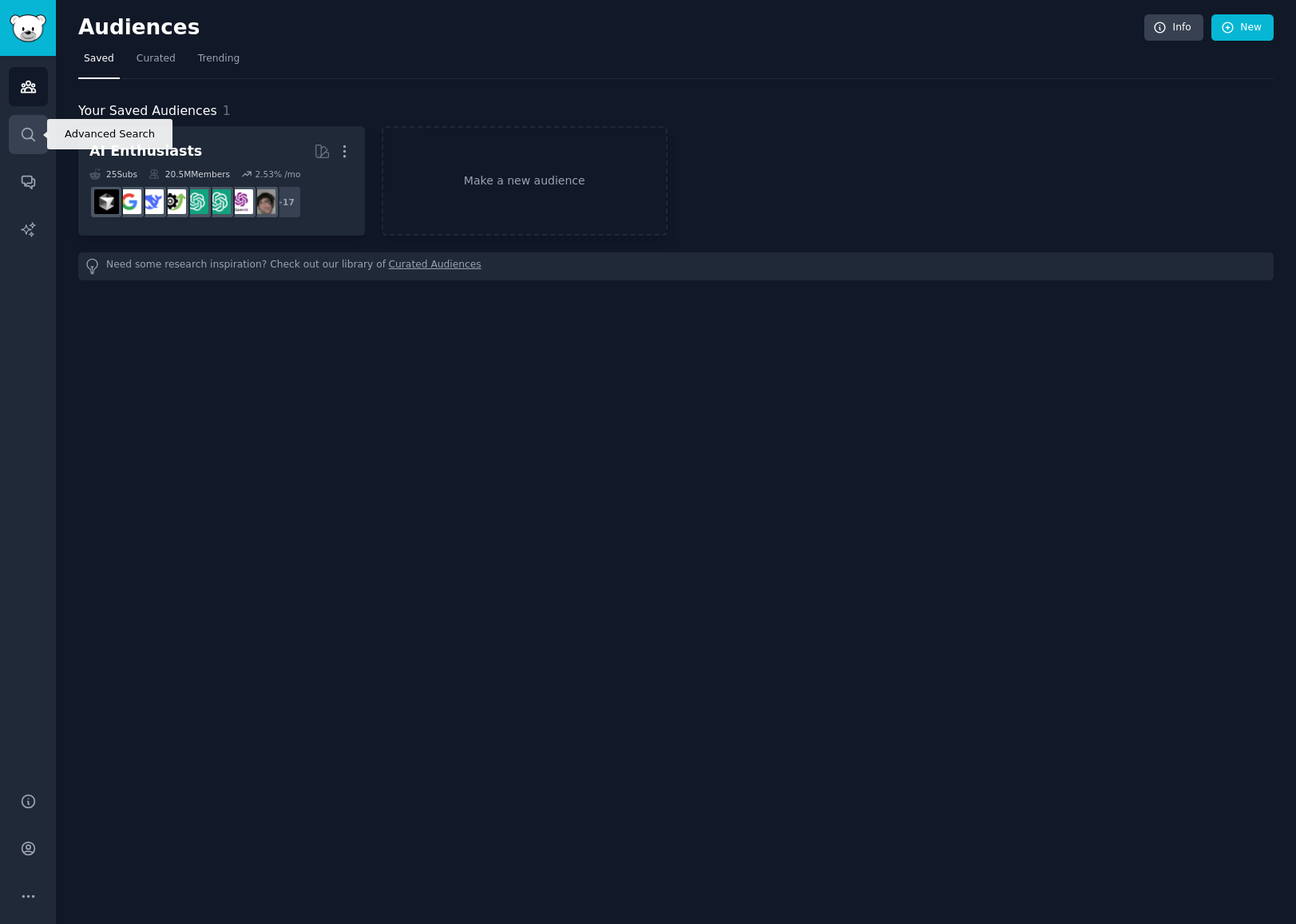
click at [35, 143] on link "Search" at bounding box center [28, 134] width 39 height 39
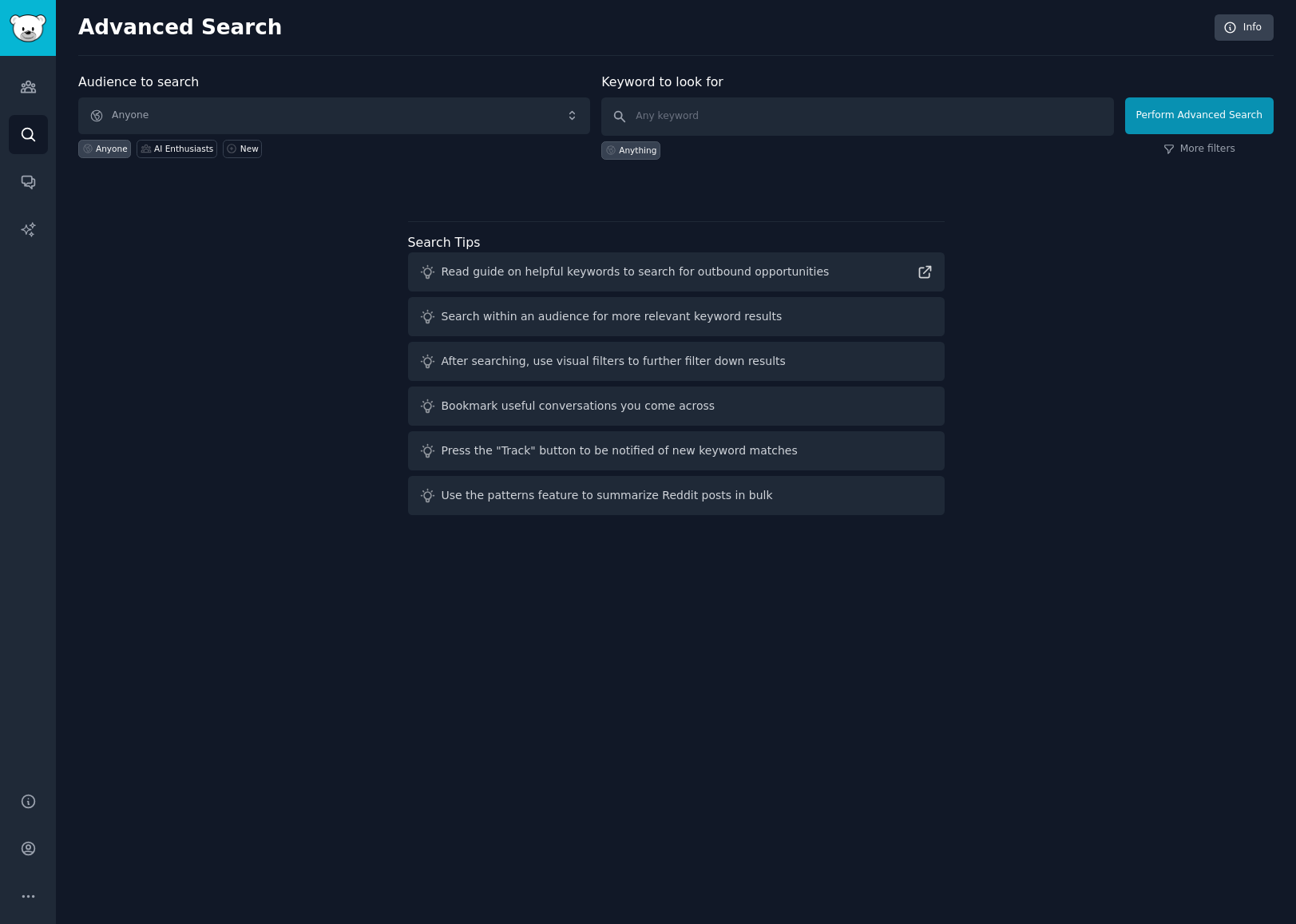
click at [29, 106] on div "Audiences Search Conversations AI Reports" at bounding box center [28, 415] width 56 height 717
click at [30, 83] on icon "Sidebar" at bounding box center [28, 87] width 15 height 11
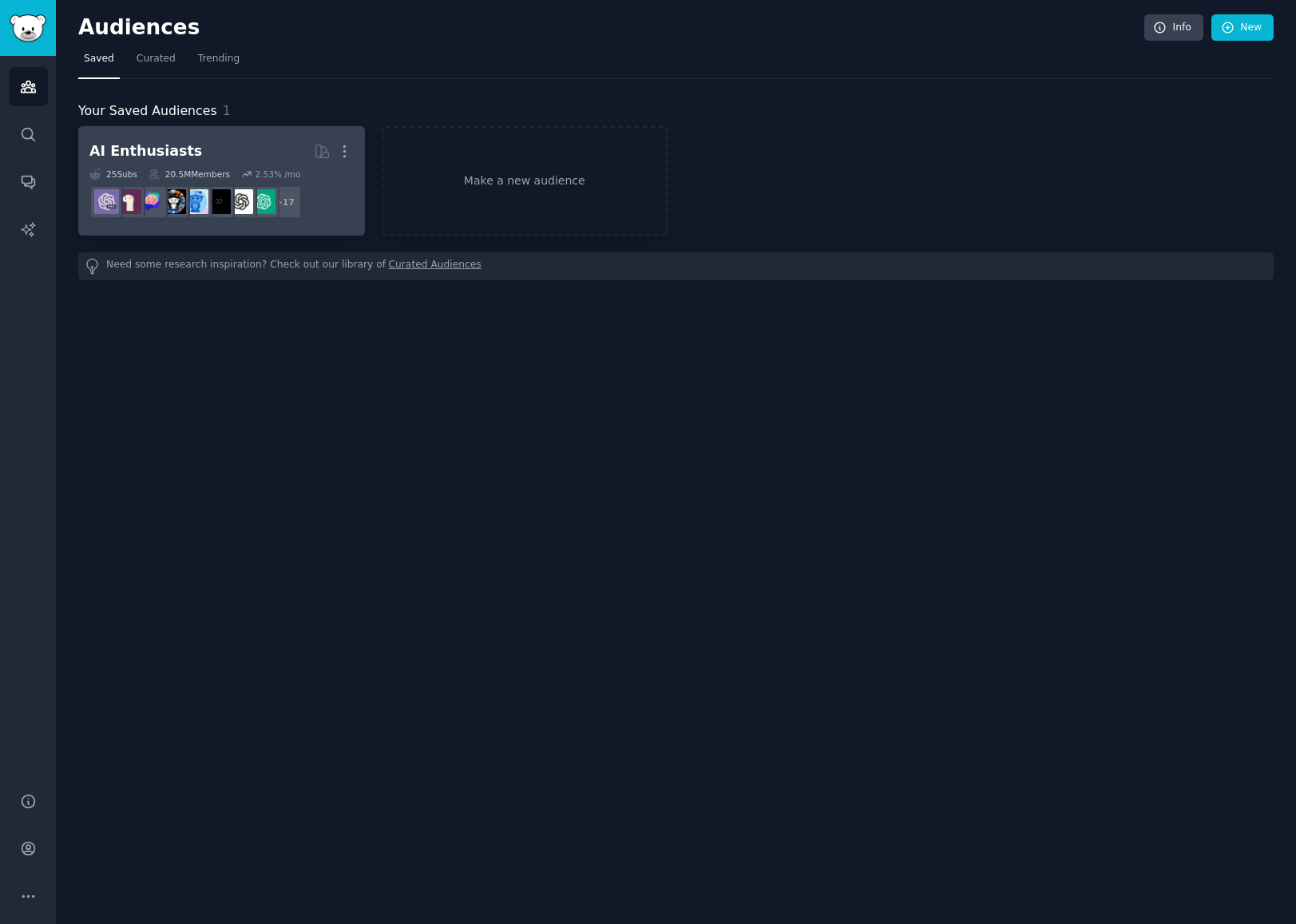
click at [210, 147] on h2 "AI Enthusiasts More" at bounding box center [221, 151] width 264 height 28
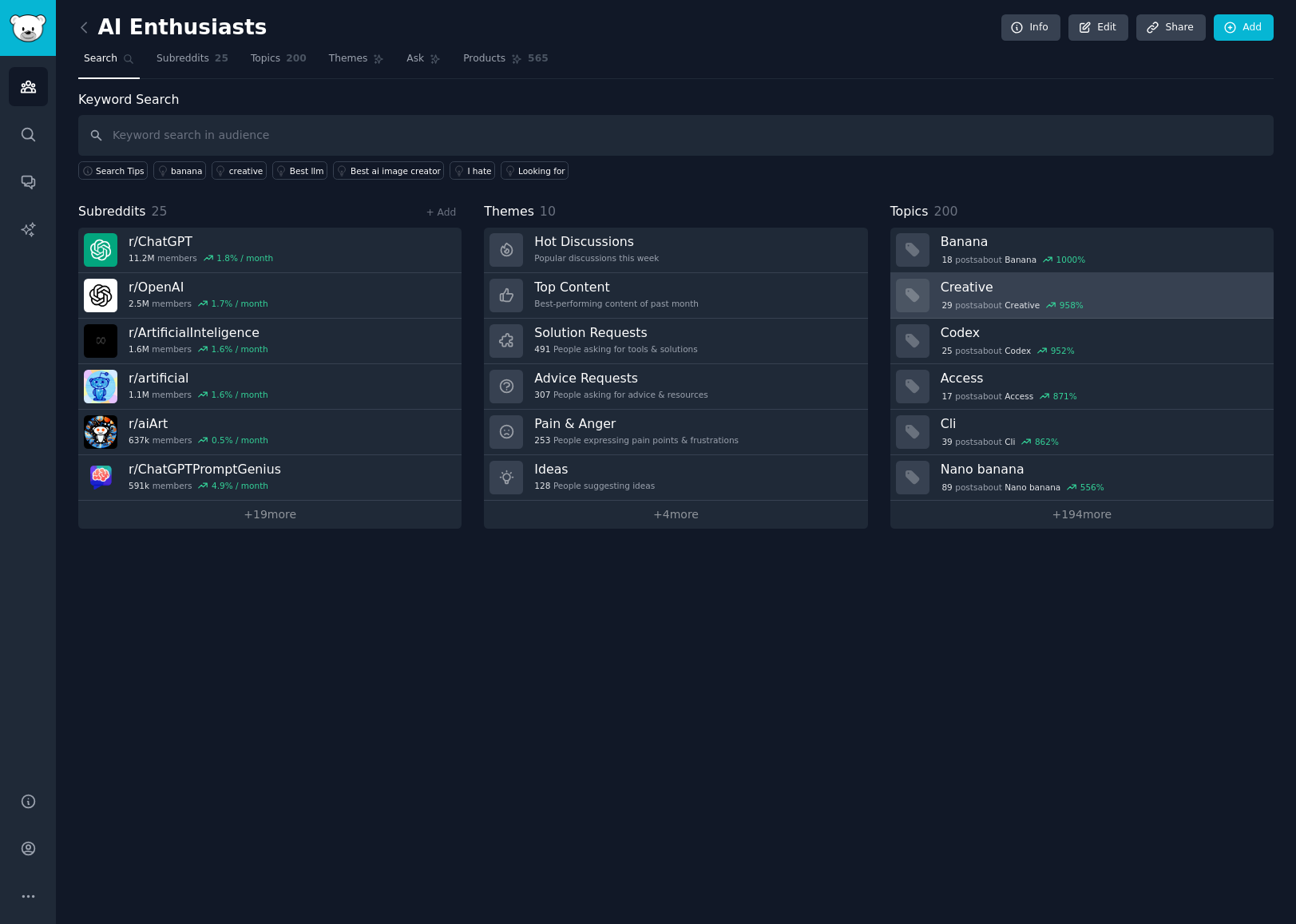
click at [1085, 296] on div "29 post s about Creative 958 %" at bounding box center [1101, 303] width 321 height 16
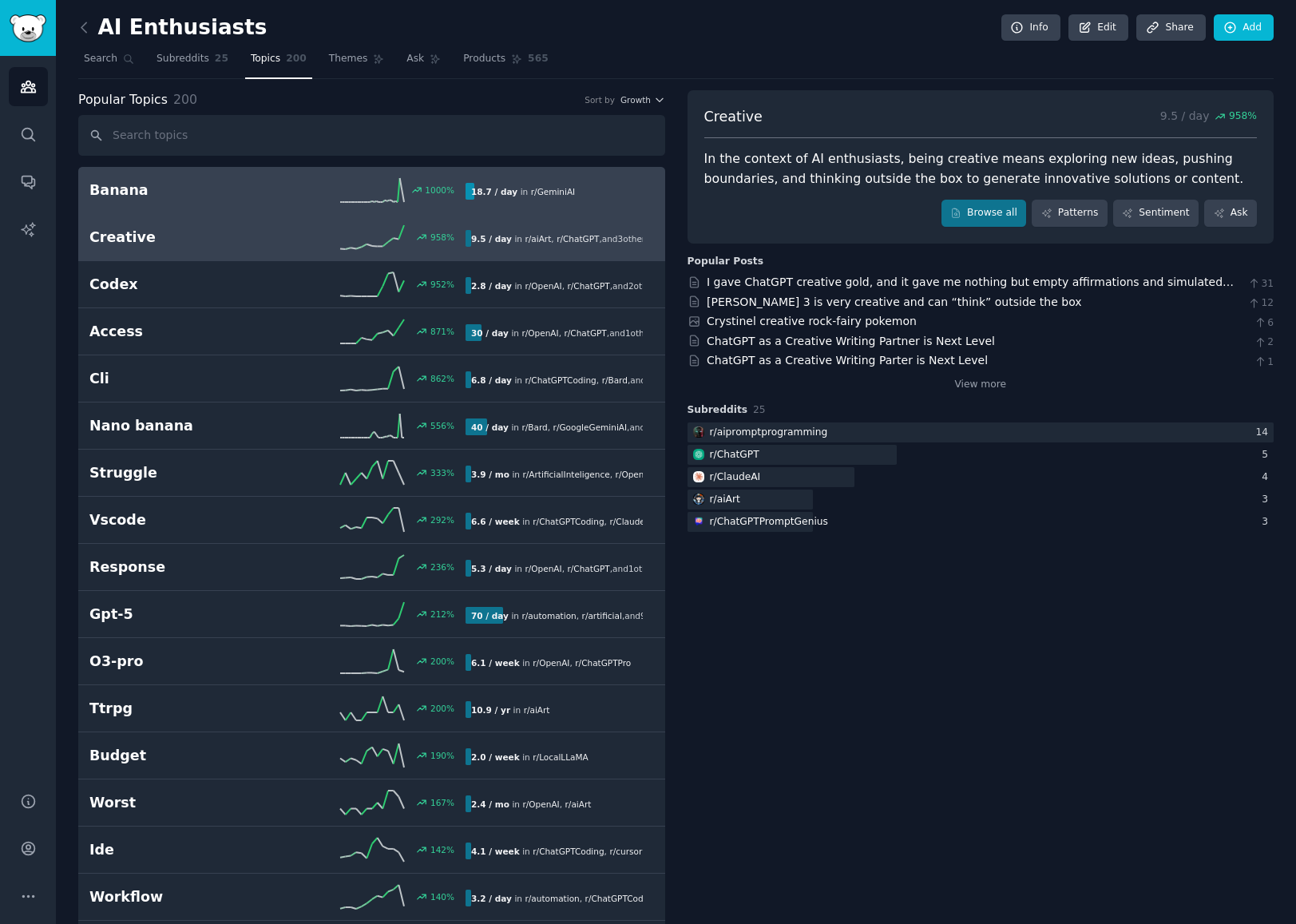
click at [219, 184] on h2 "Banana" at bounding box center [184, 191] width 189 height 20
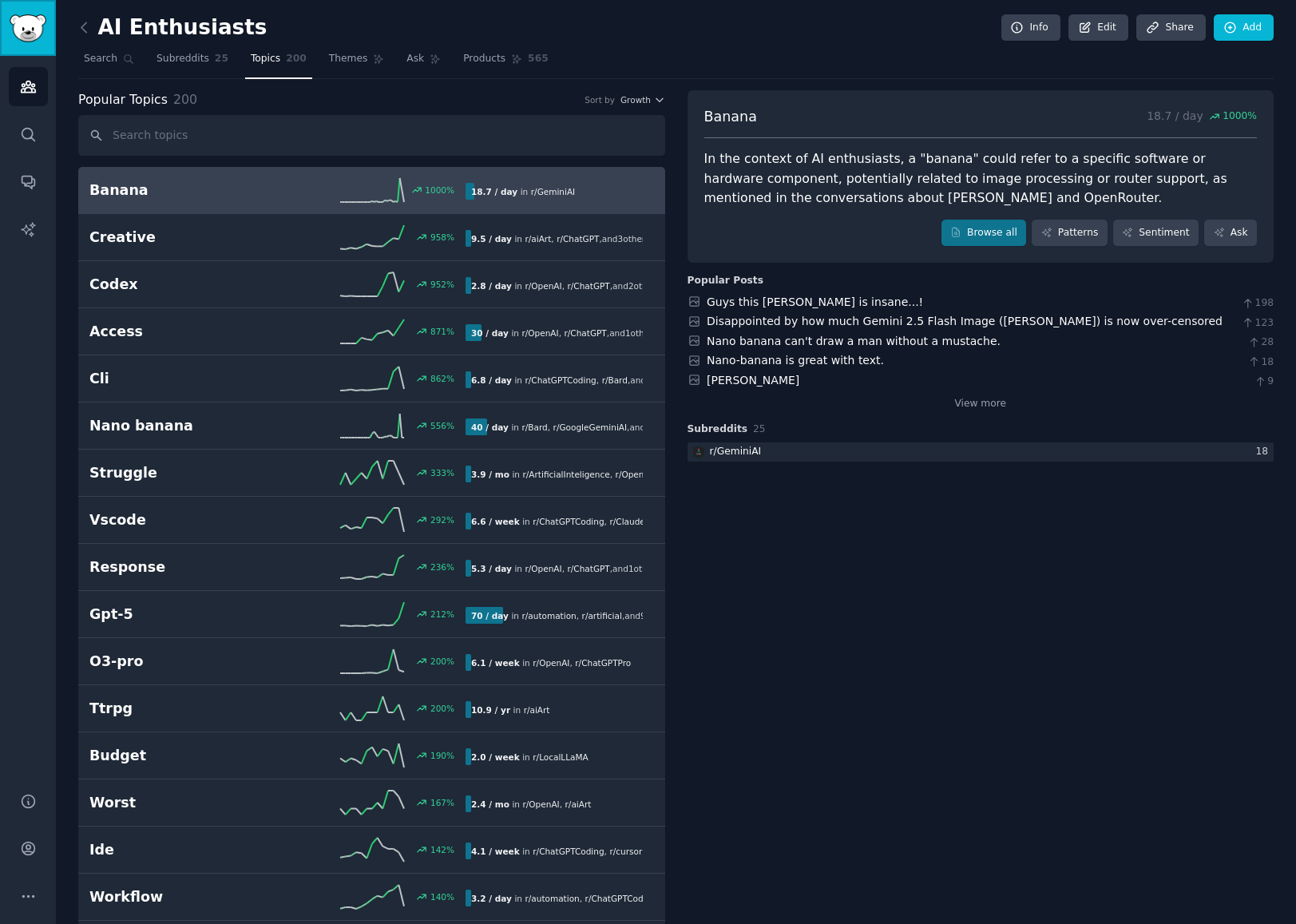
click at [32, 24] on img "Sidebar" at bounding box center [28, 28] width 36 height 28
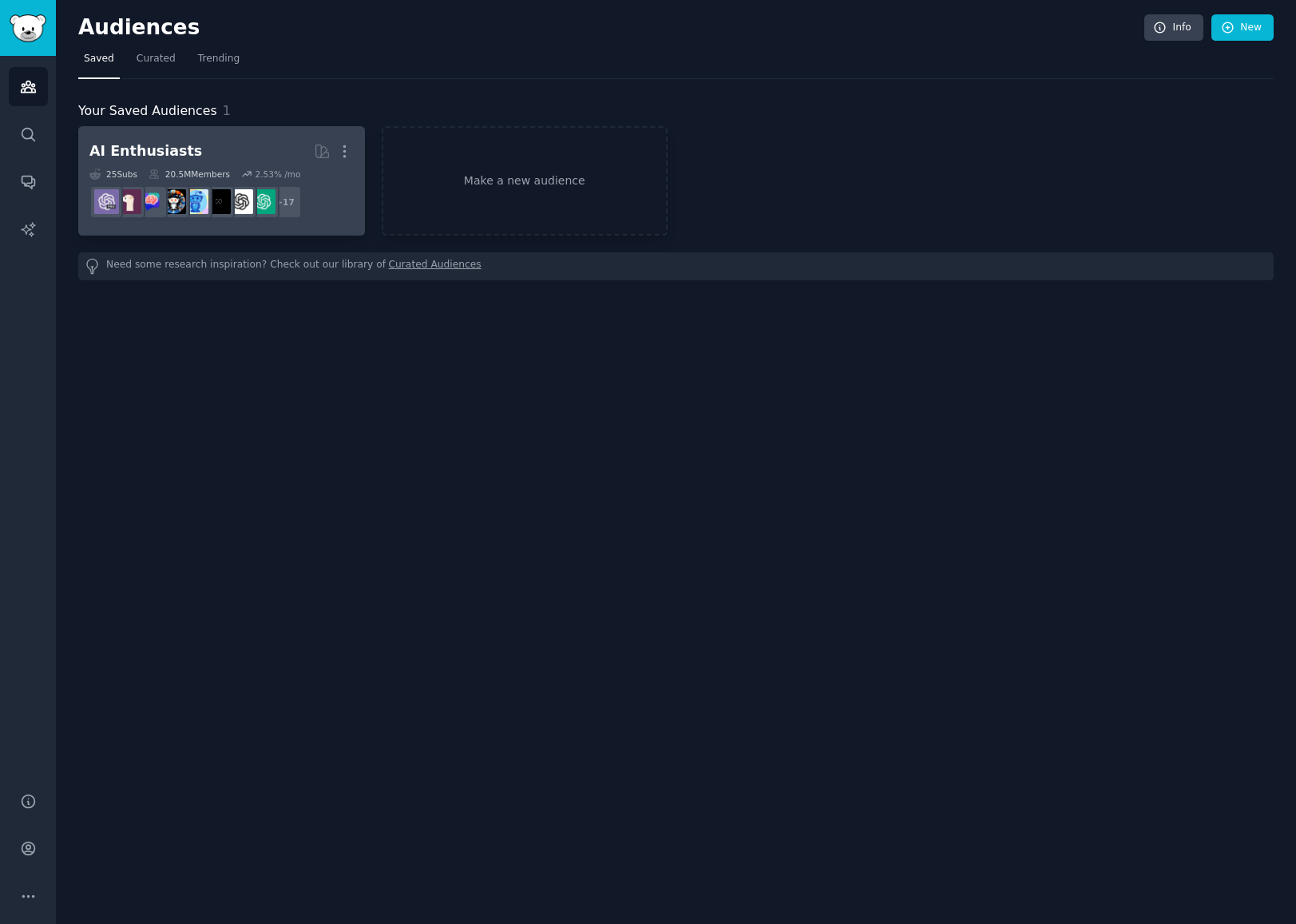
click at [255, 153] on h2 "AI Enthusiasts More" at bounding box center [221, 151] width 264 height 28
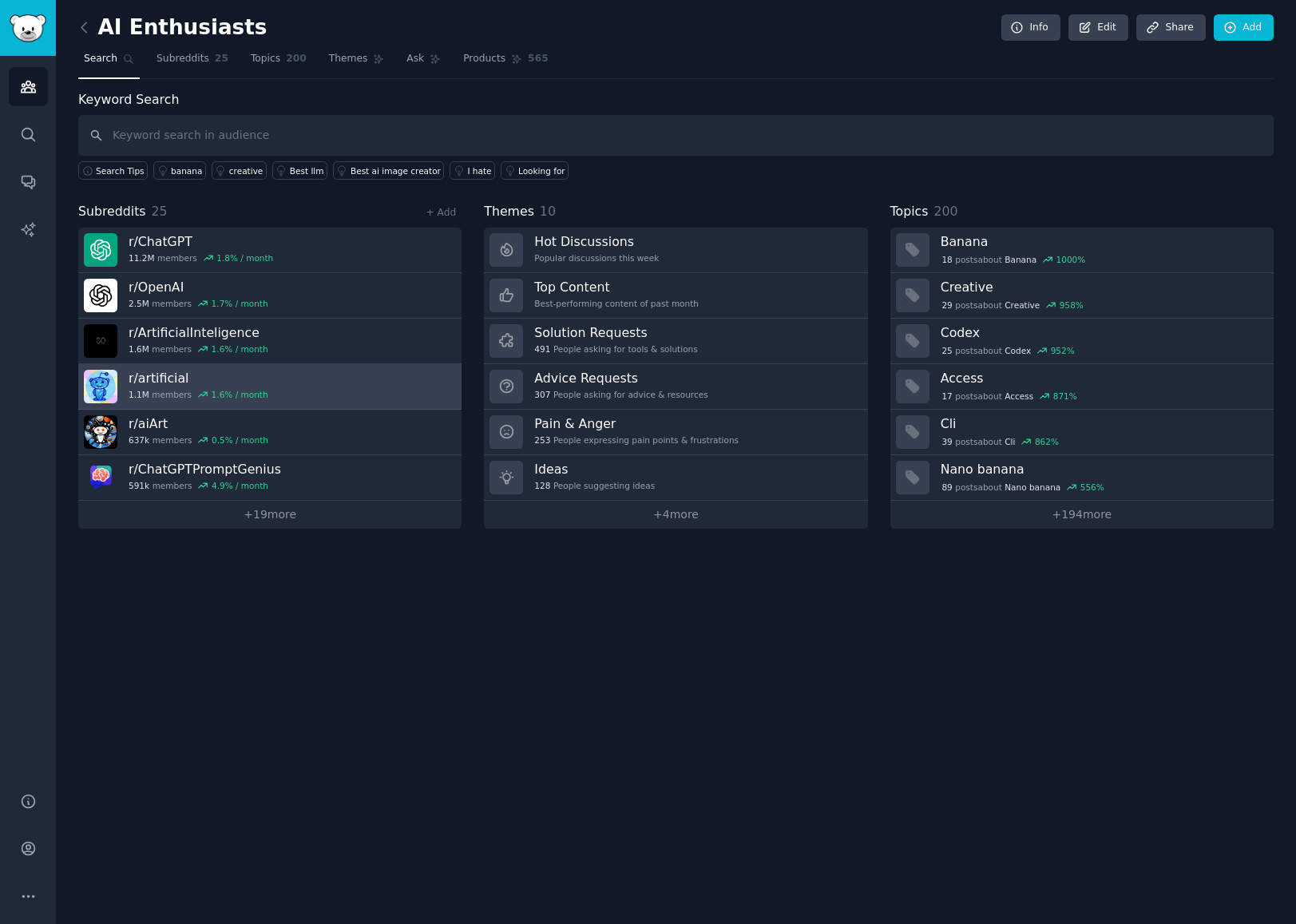
click at [274, 381] on link "r/ artificial 1.1M members 1.6 % / month" at bounding box center [270, 387] width 383 height 45
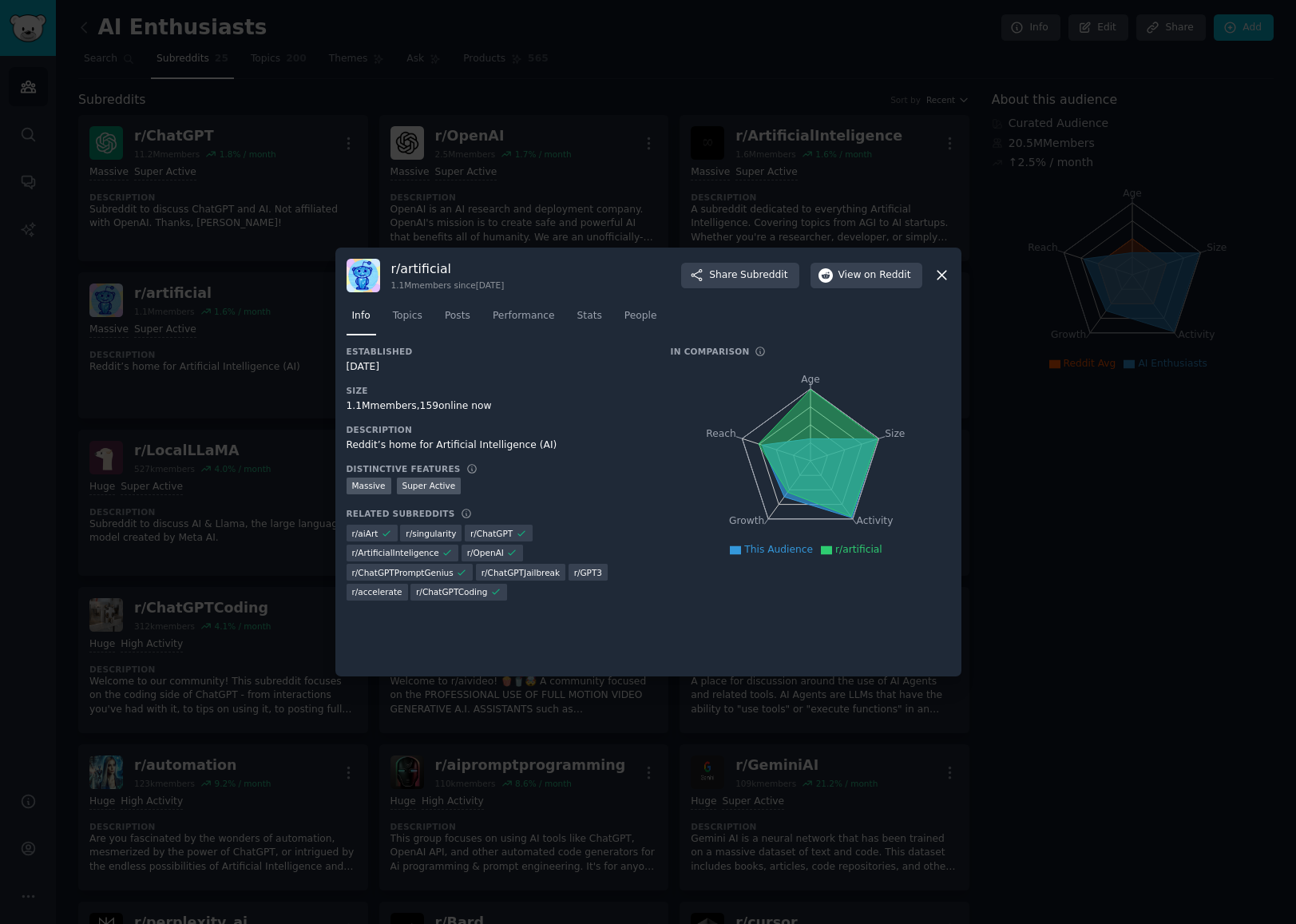
drag, startPoint x: 931, startPoint y: 271, endPoint x: 943, endPoint y: 271, distance: 12.0
click at [932, 271] on div "r/ artificial 1.1M members since 03/13/2008 Share Subreddit View on Reddit" at bounding box center [648, 275] width 604 height 34
click at [943, 271] on icon at bounding box center [941, 275] width 16 height 16
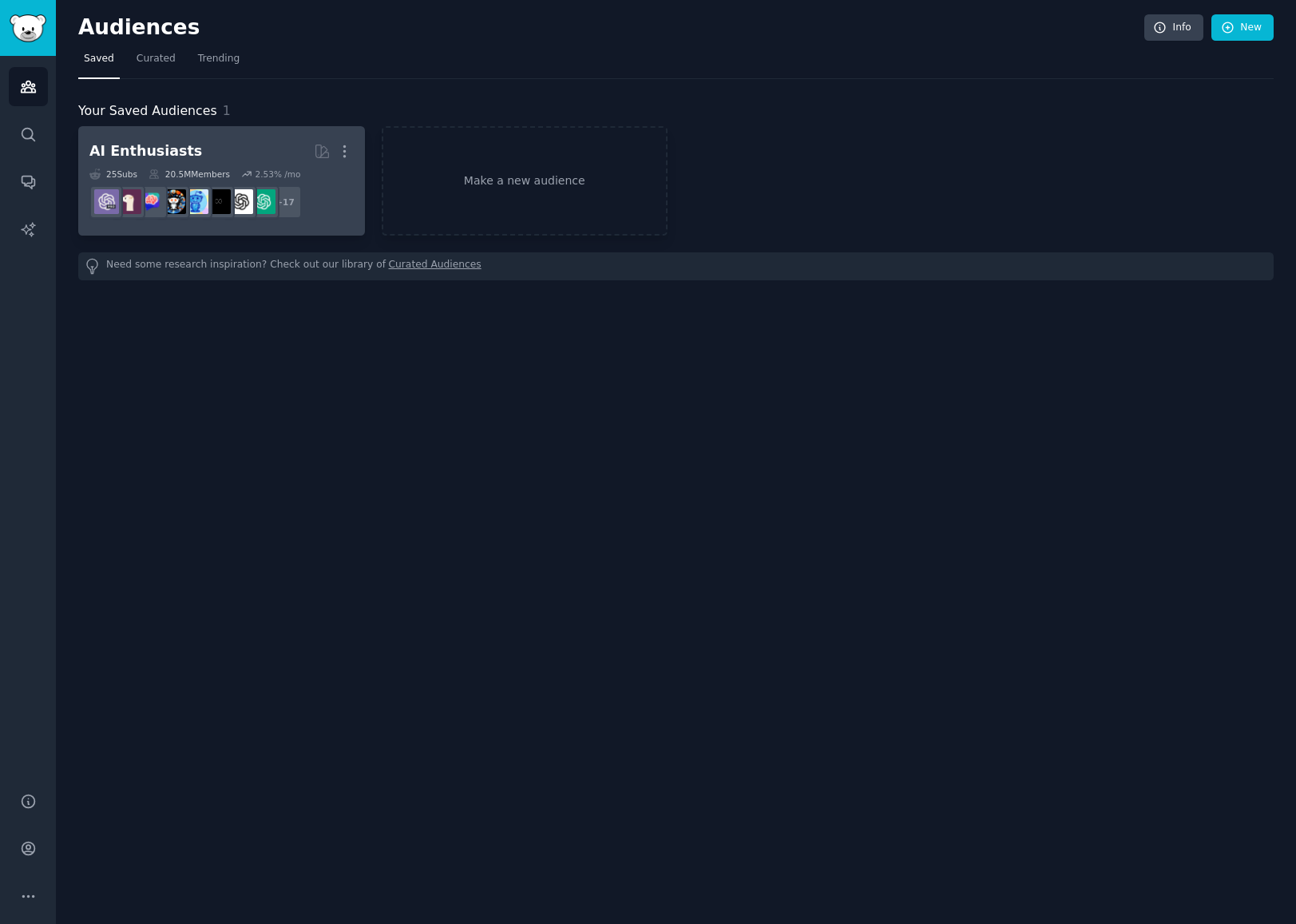
click at [255, 148] on h2 "AI Enthusiasts More" at bounding box center [221, 151] width 264 height 28
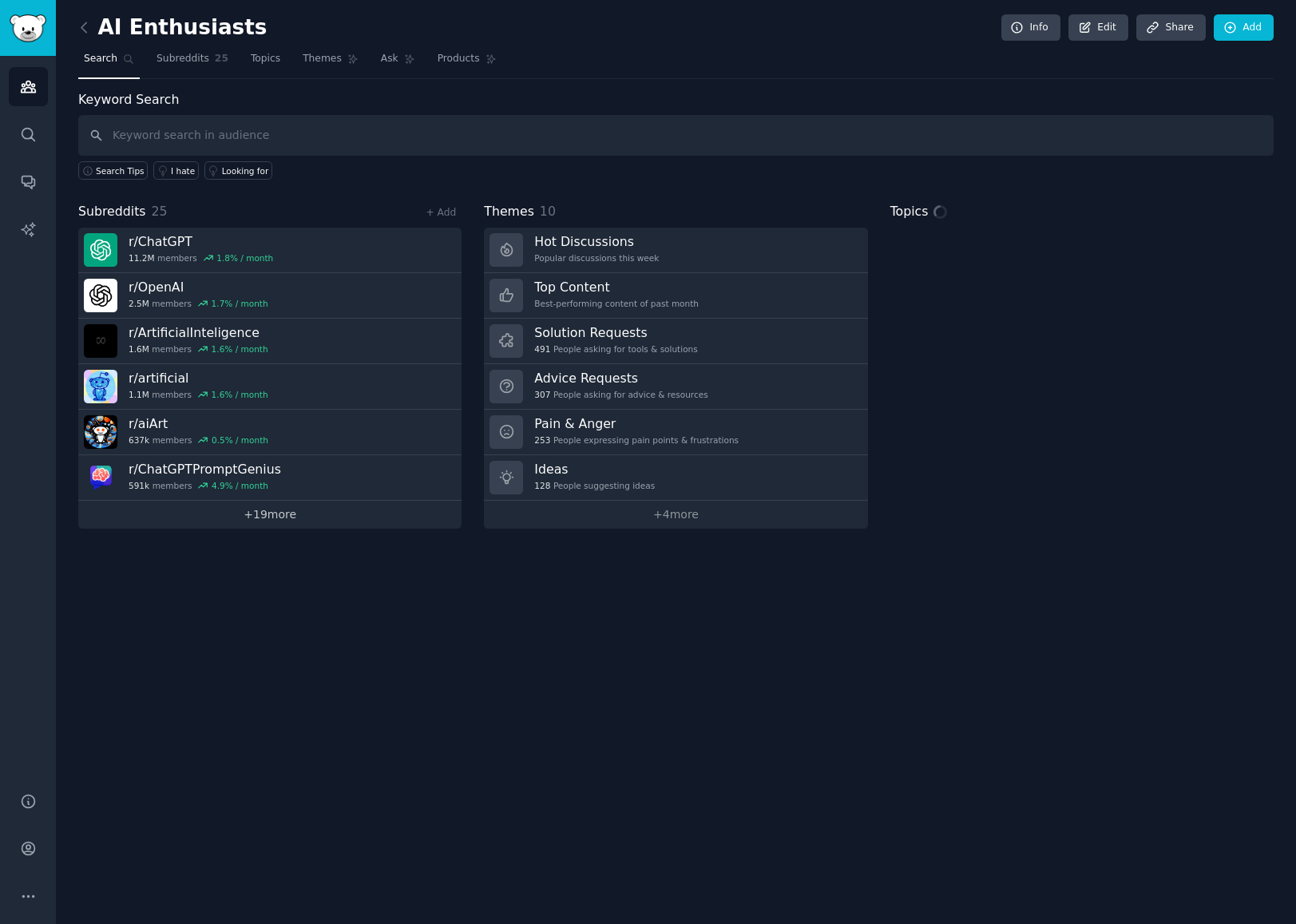
click at [260, 518] on link "+ 19 more" at bounding box center [270, 515] width 383 height 28
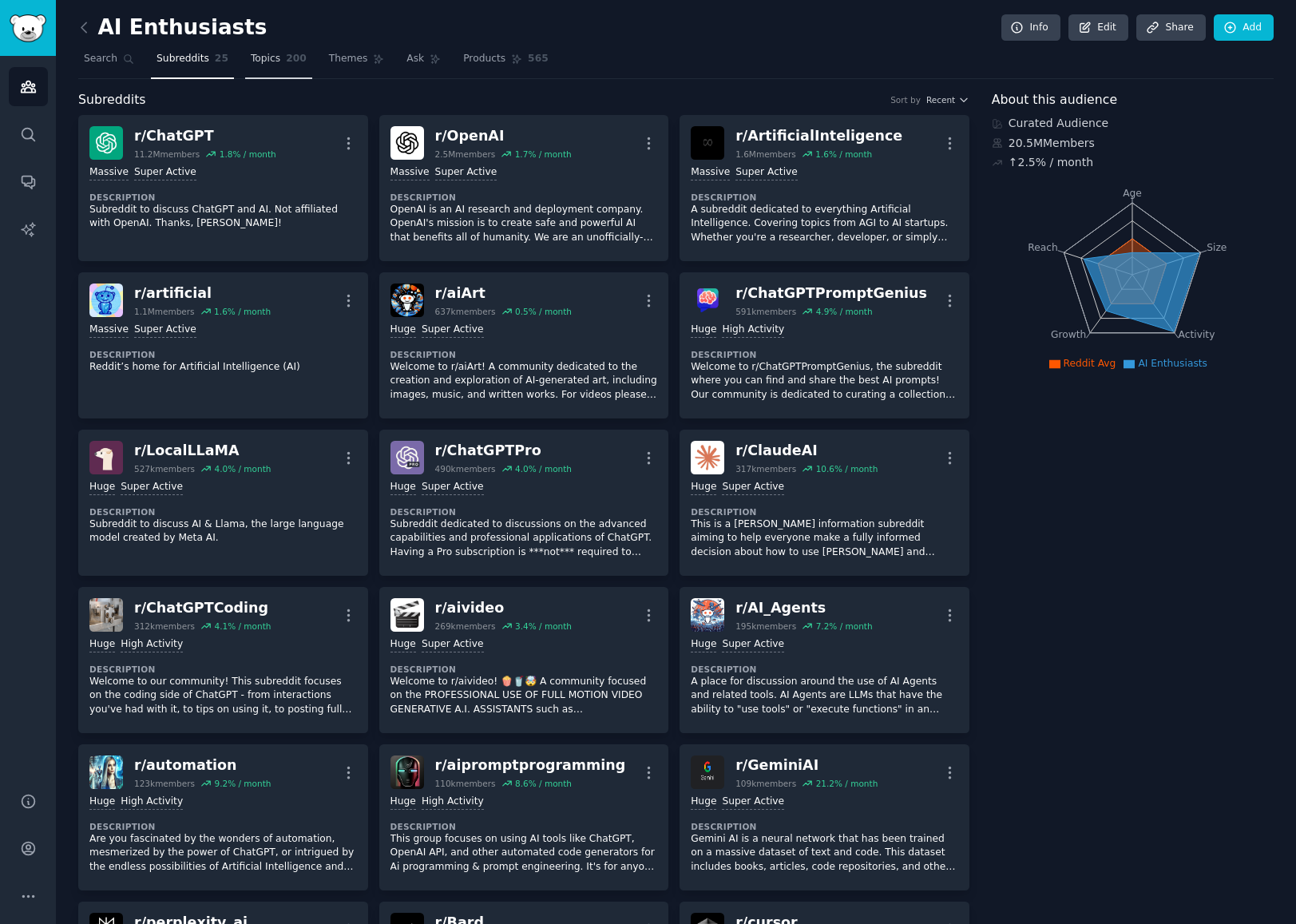
click at [274, 67] on link "Topics 200" at bounding box center [279, 63] width 67 height 33
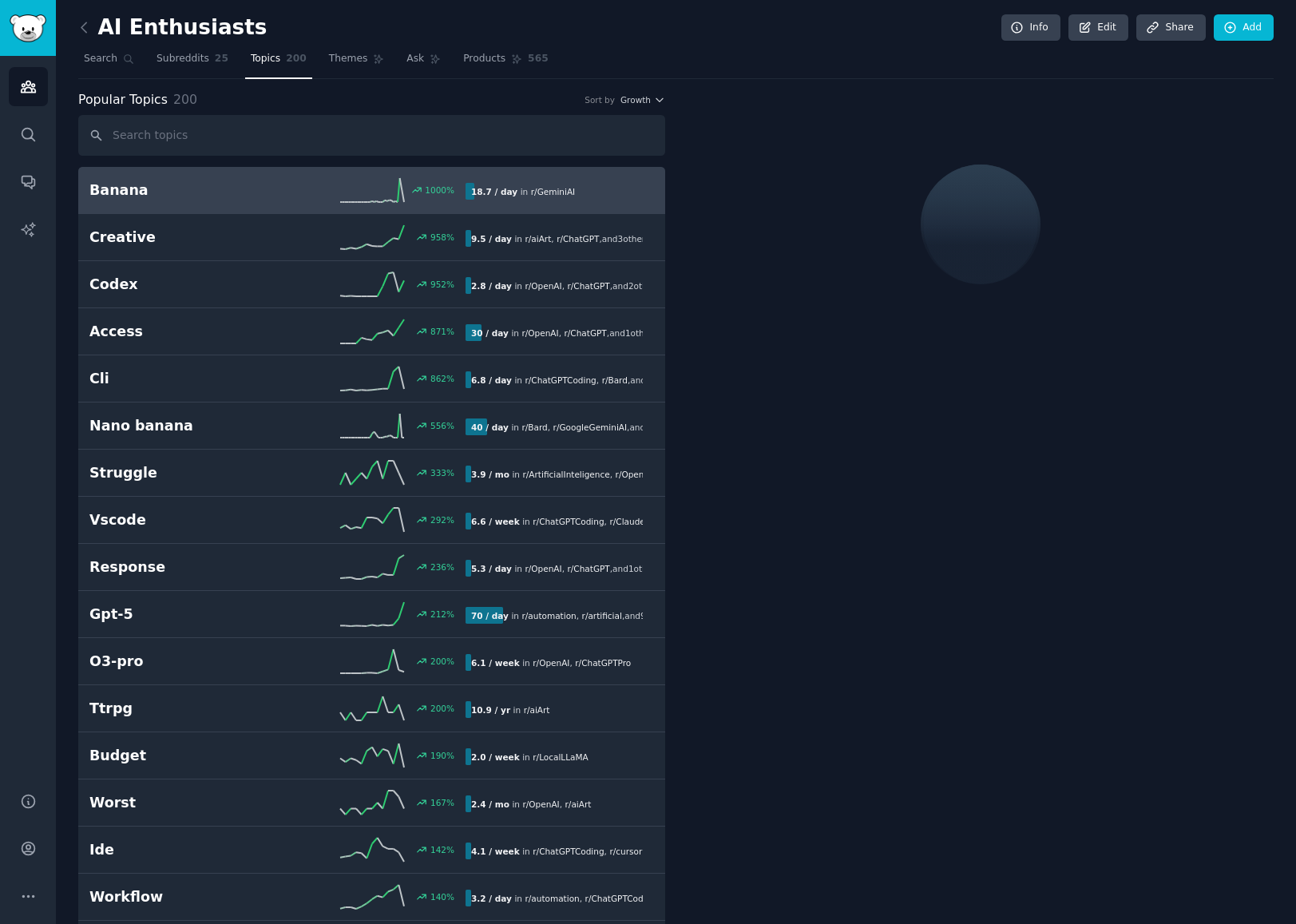
click at [262, 132] on input "text" at bounding box center [371, 135] width 587 height 41
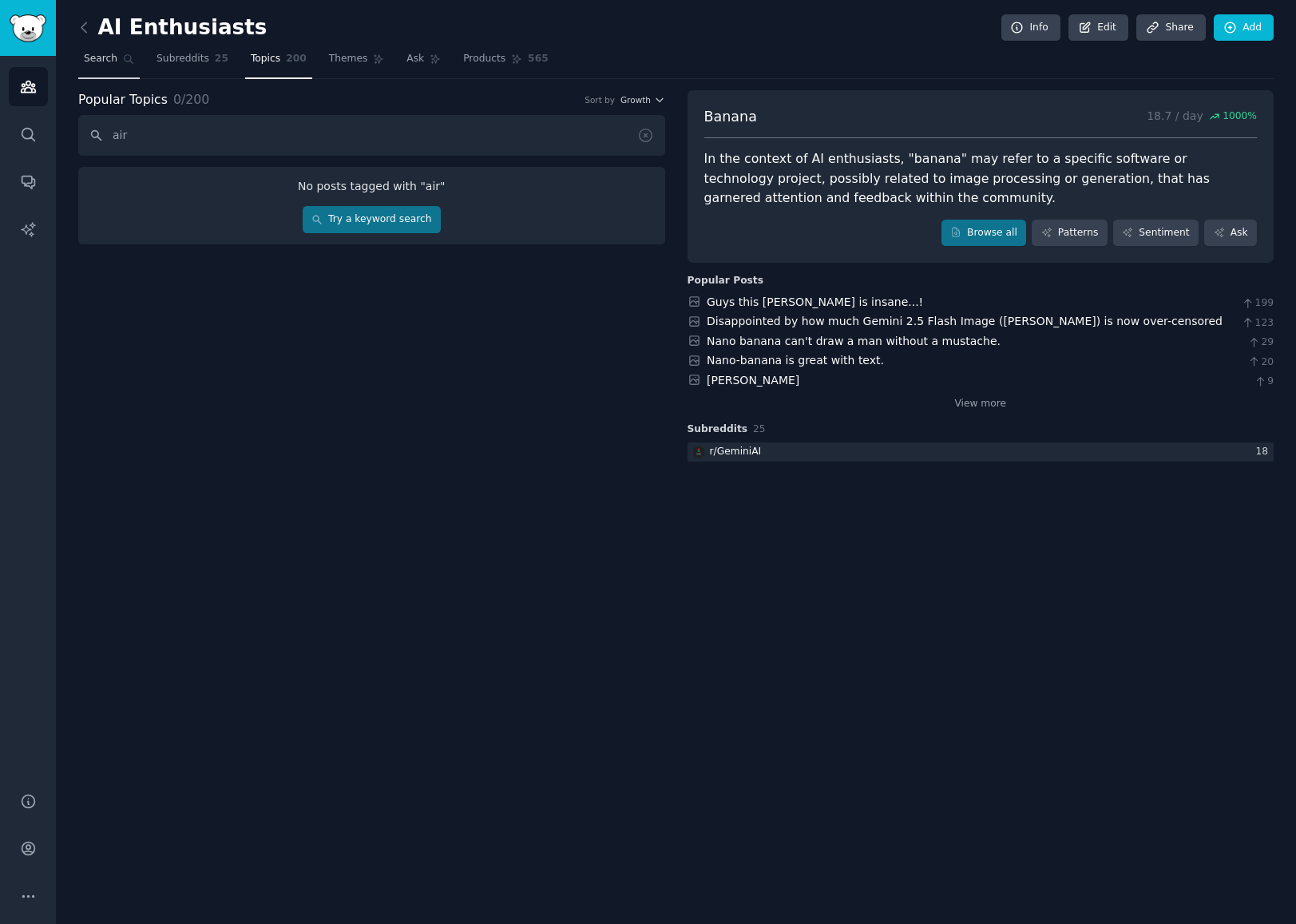
type input "air"
click at [111, 51] on link "Search" at bounding box center [109, 63] width 62 height 33
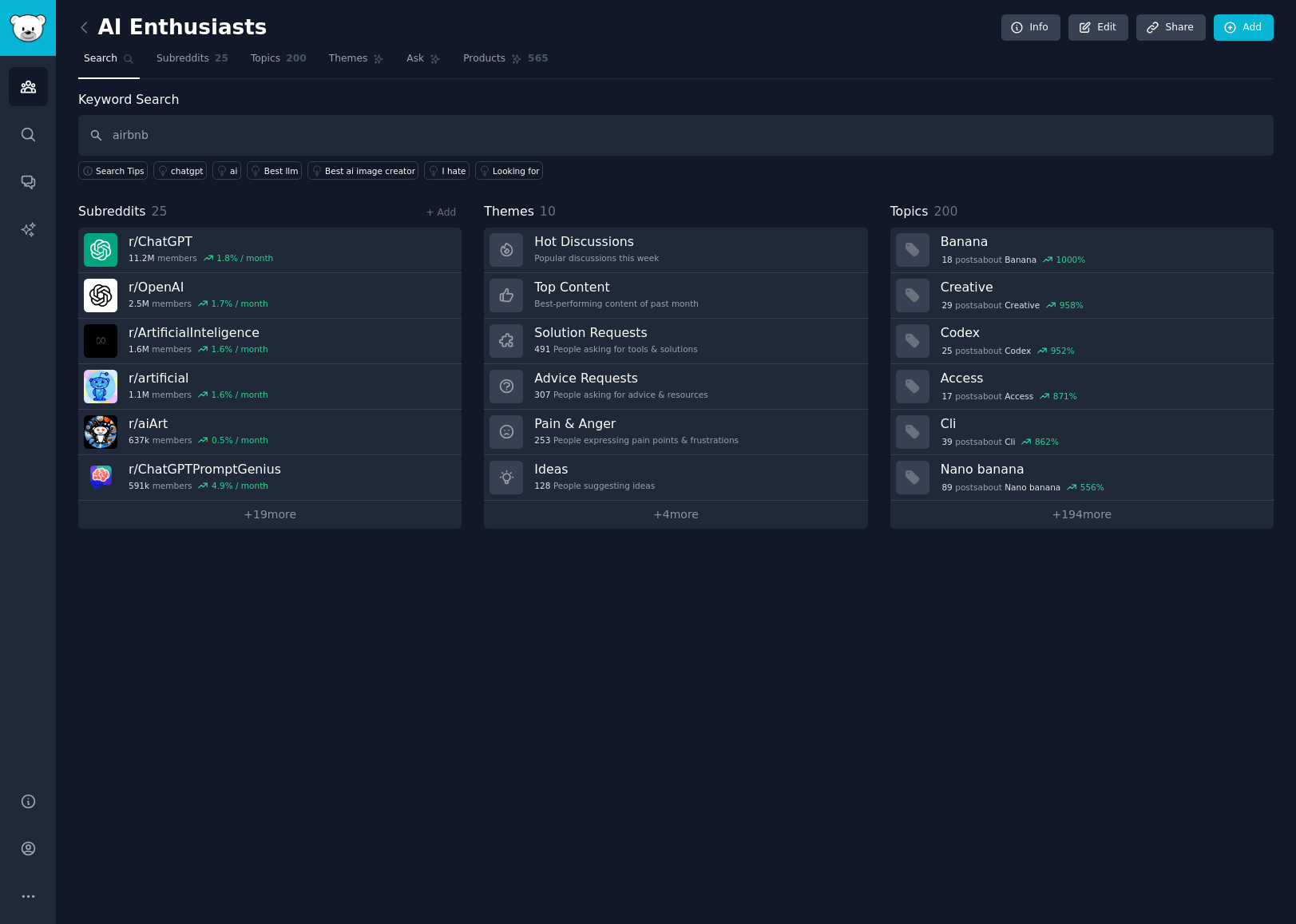
type input "airbnb"
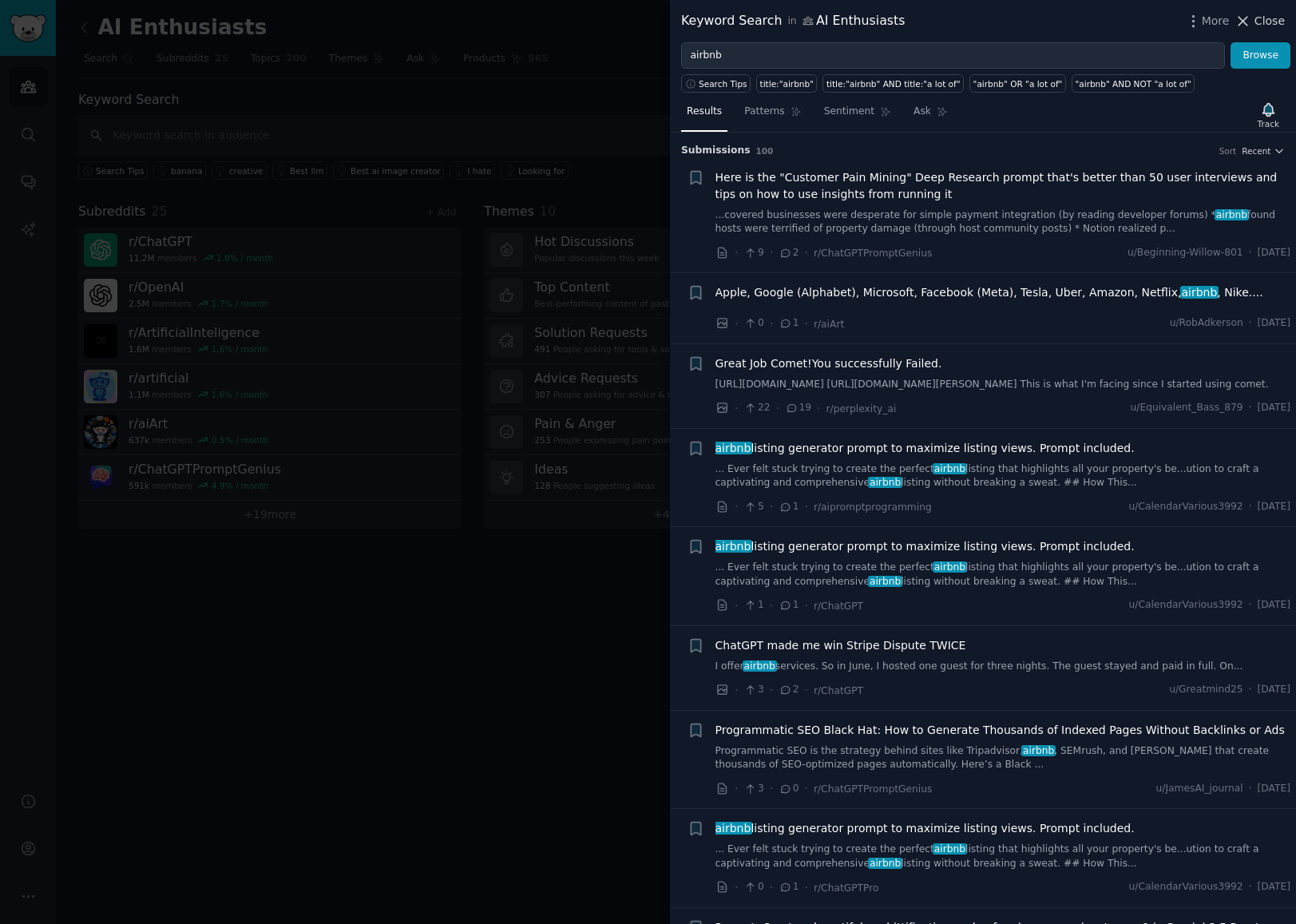
click at [1262, 20] on span "Close" at bounding box center [1269, 21] width 30 height 16
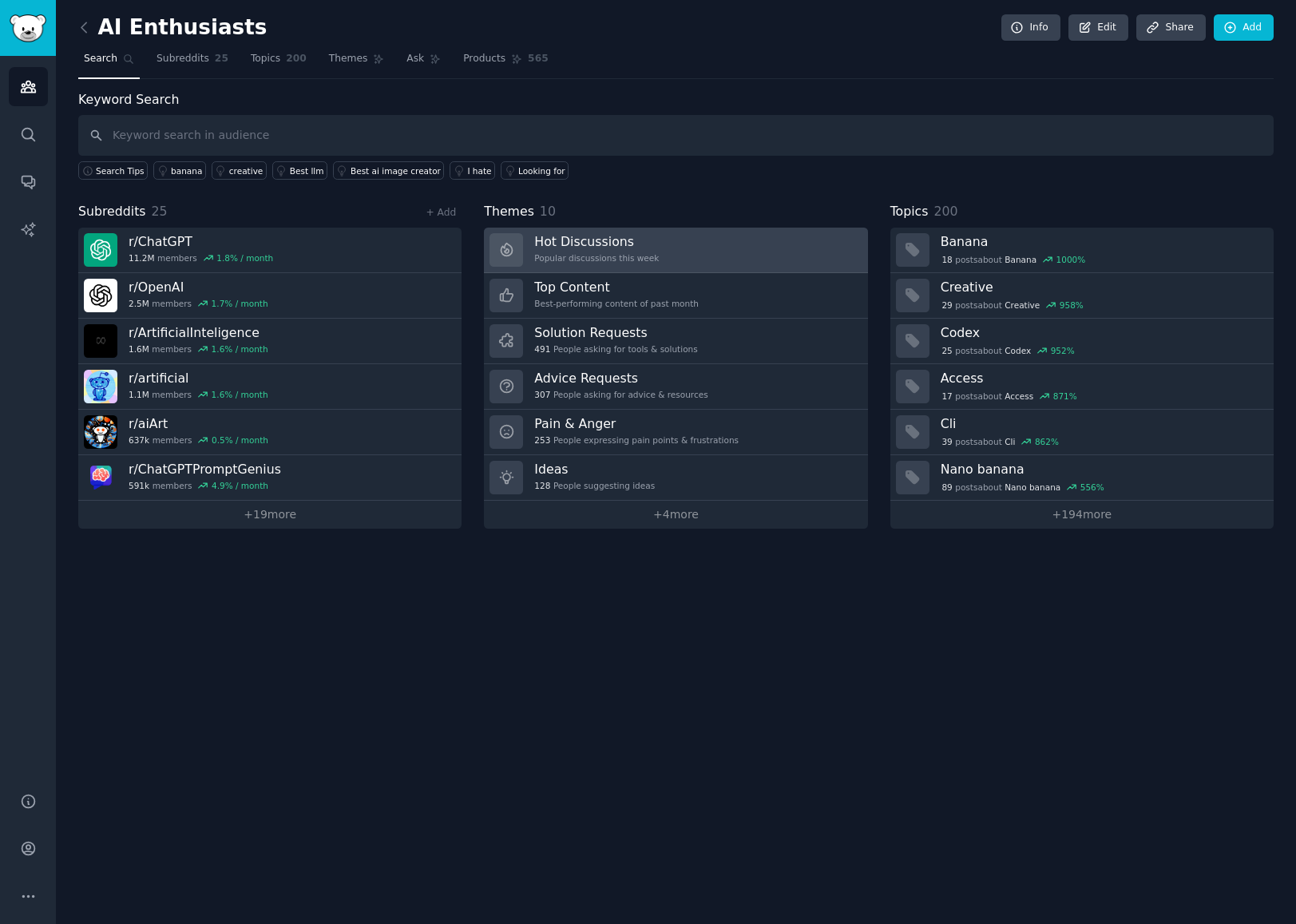
click at [628, 250] on div "Hot Discussions Popular discussions this week" at bounding box center [595, 250] width 124 height 34
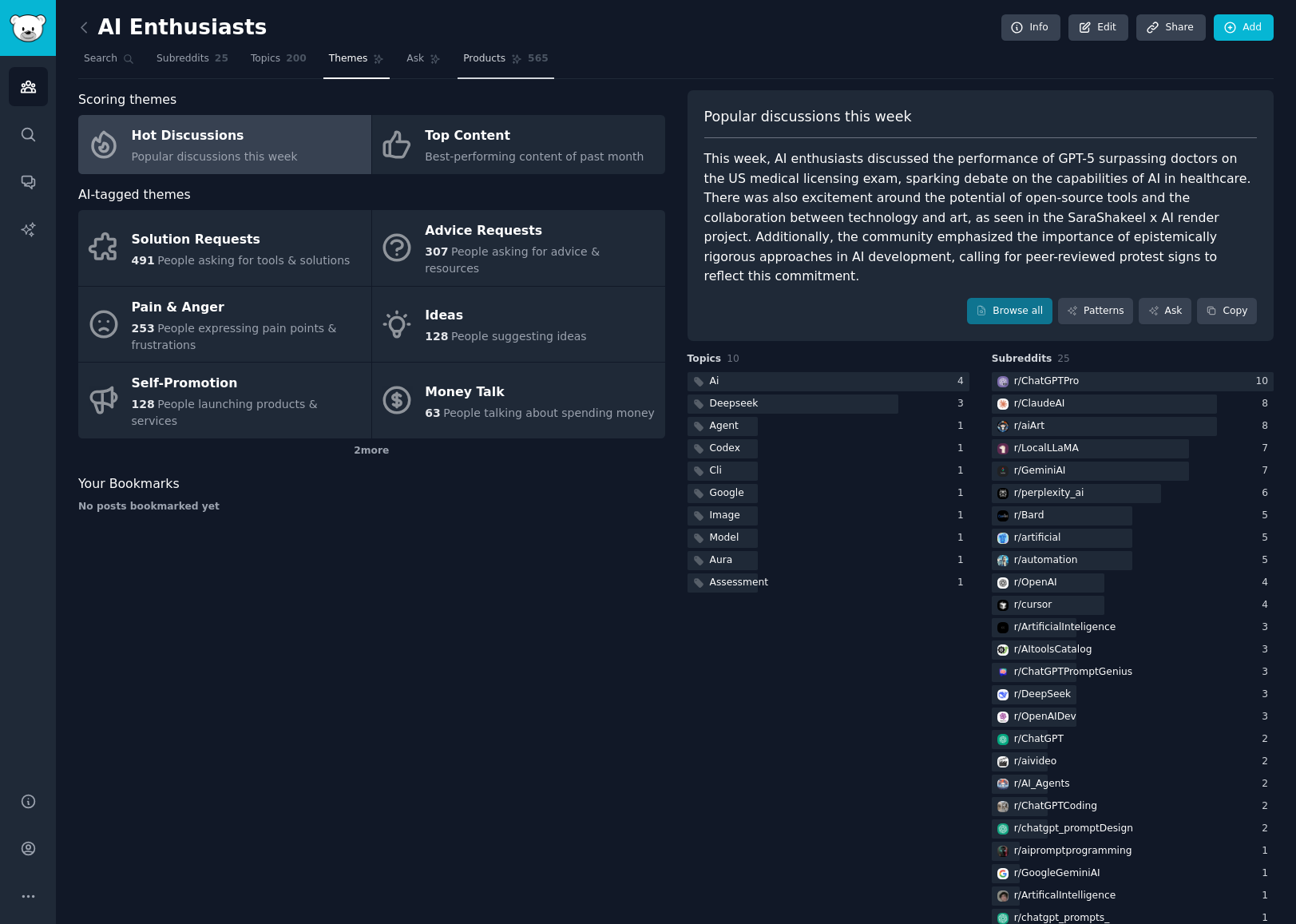
click at [502, 57] on link "Products 565" at bounding box center [506, 63] width 96 height 33
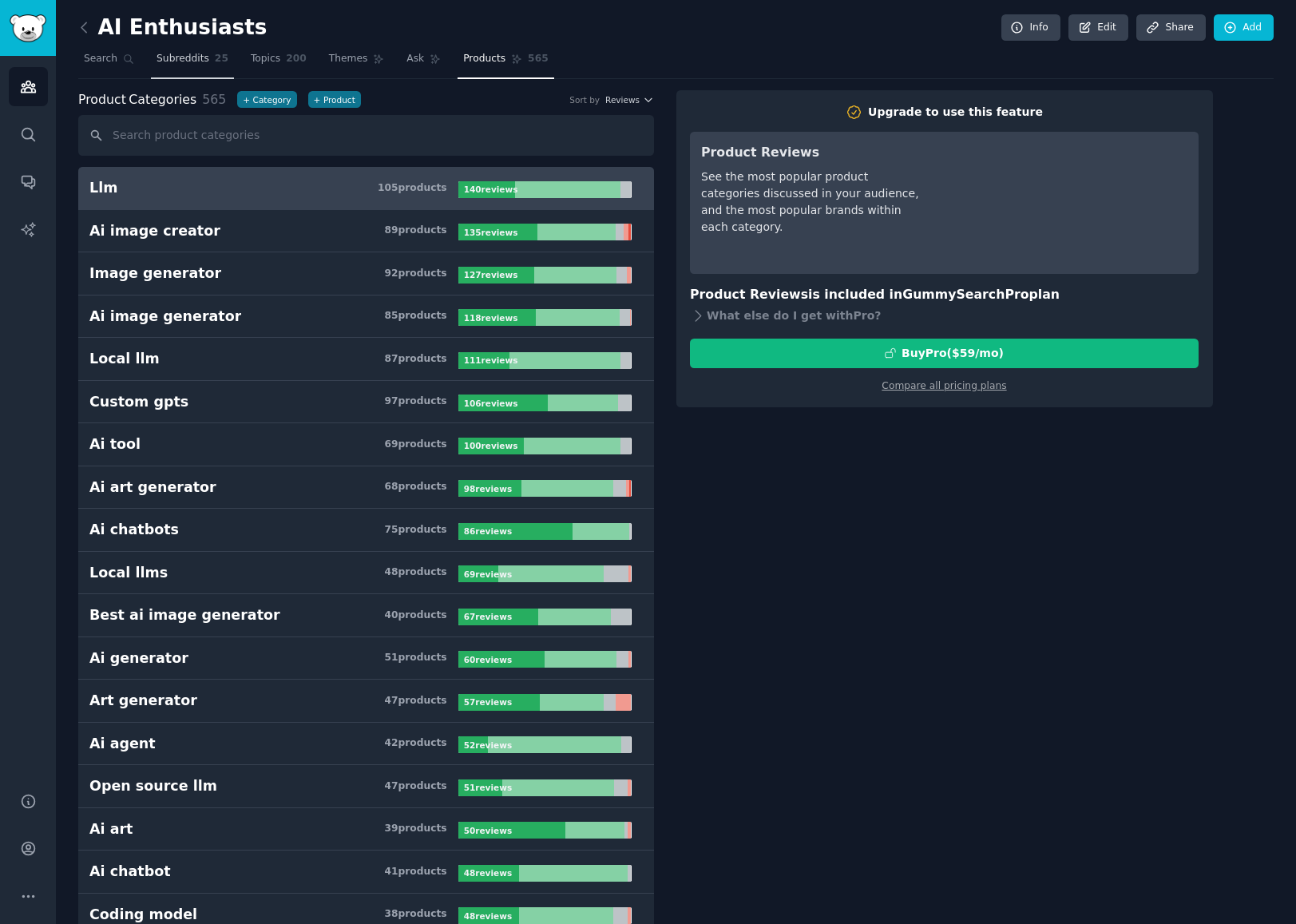
click at [185, 55] on span "Subreddits" at bounding box center [182, 59] width 53 height 15
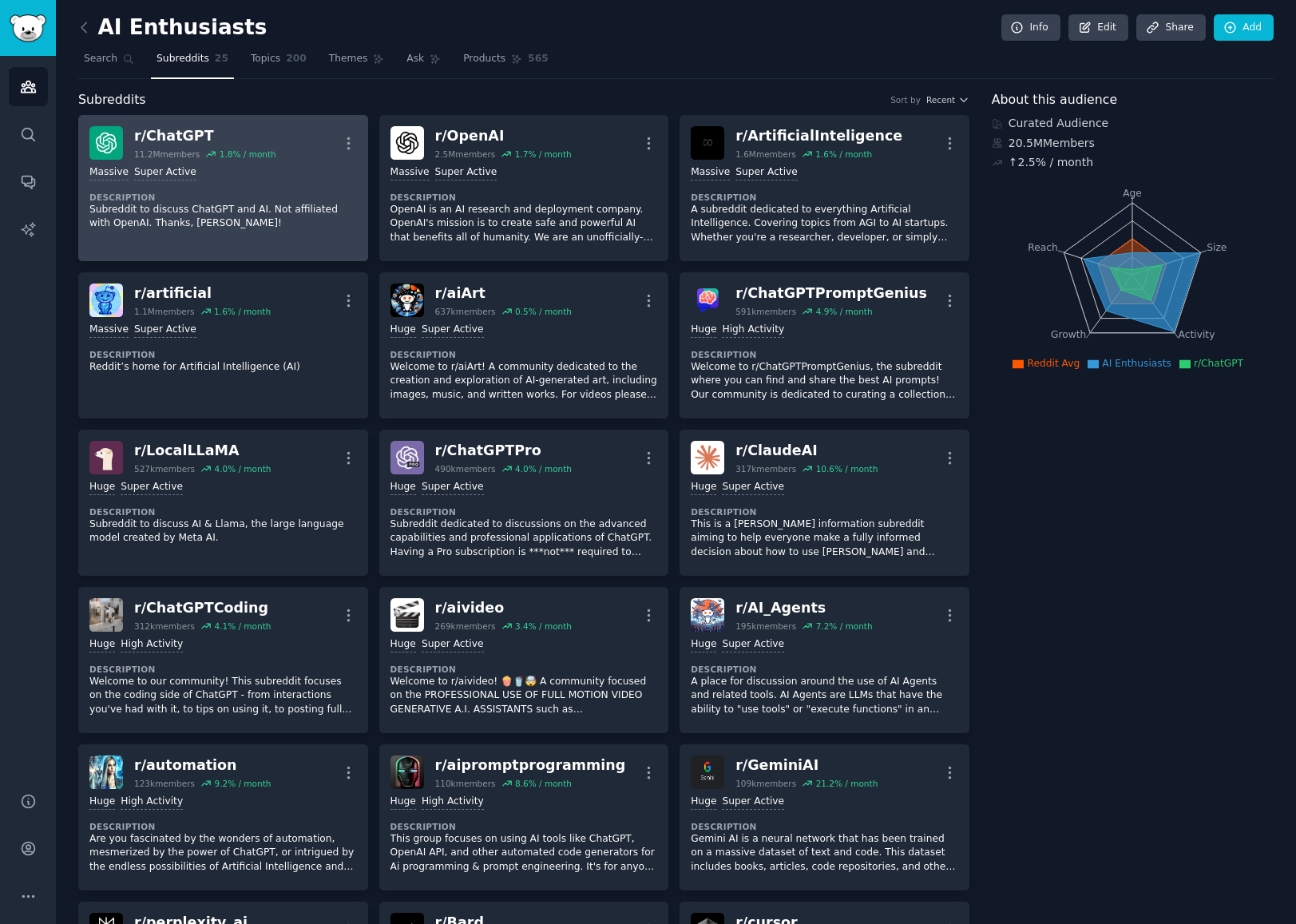
click at [313, 163] on div "Massive Super Active Description Subreddit to discuss ChatGPT and AI. Not affil…" at bounding box center [223, 198] width 268 height 76
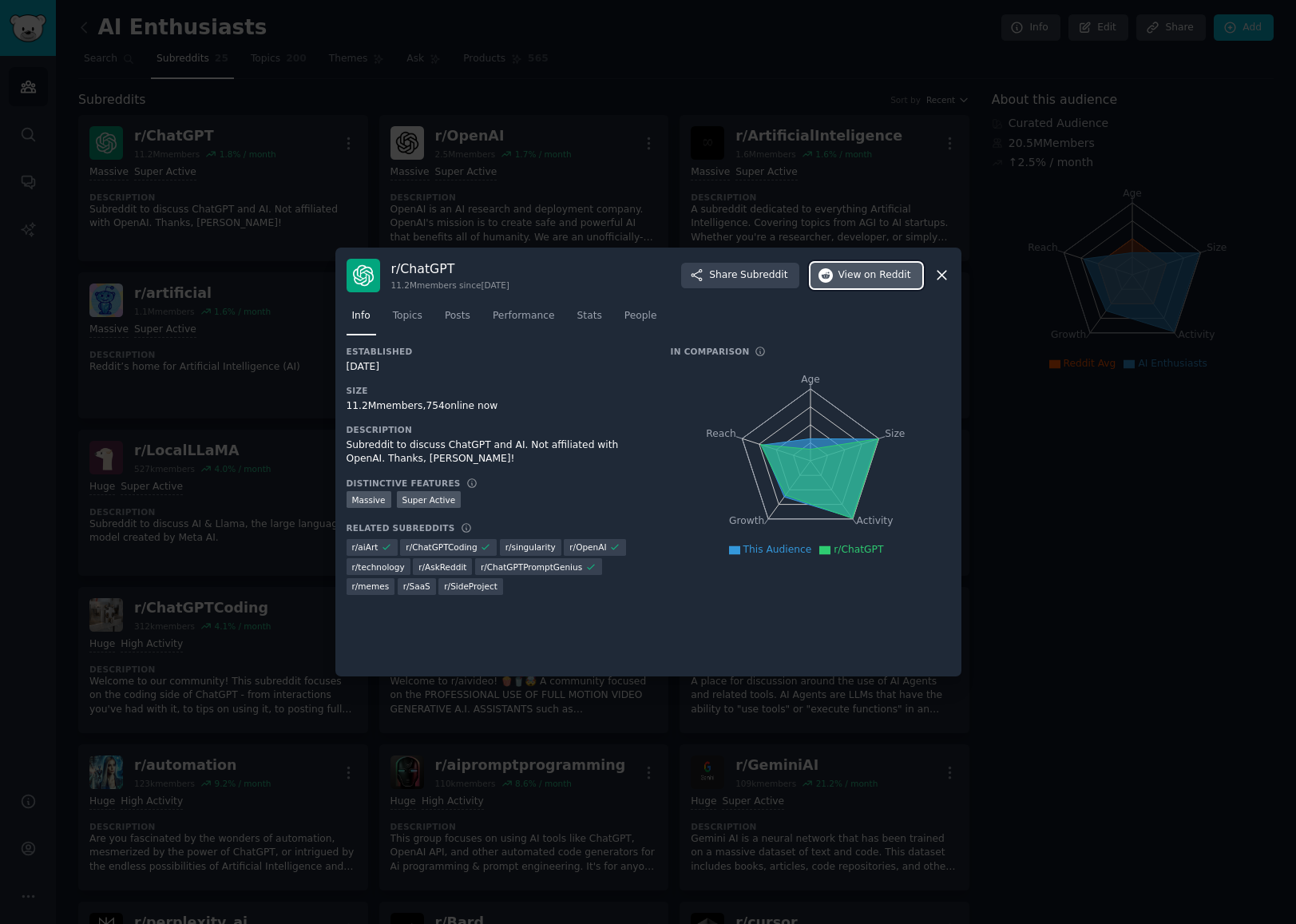
click at [881, 280] on span "on Reddit" at bounding box center [887, 276] width 46 height 15
